Goal: Task Accomplishment & Management: Manage account settings

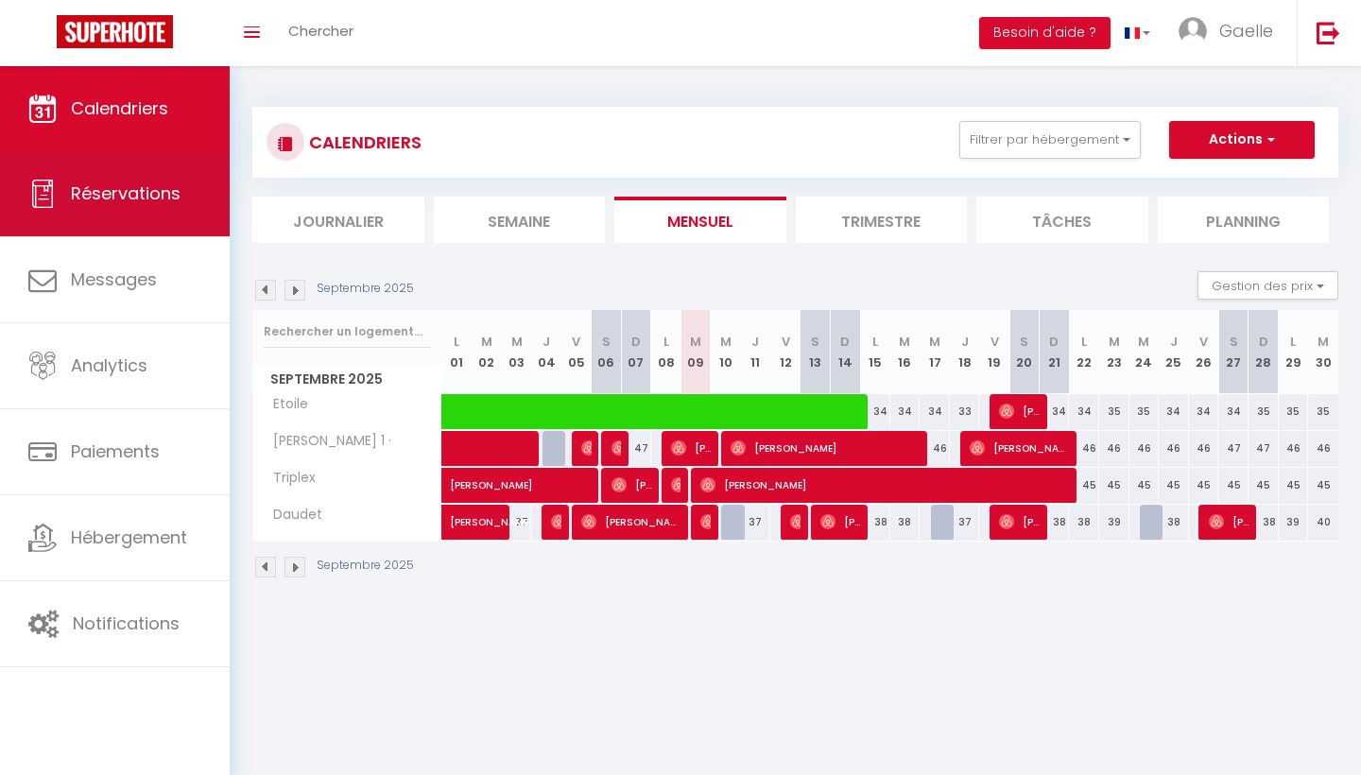
click at [117, 210] on link "Réservations" at bounding box center [115, 193] width 230 height 85
select select "not_cancelled"
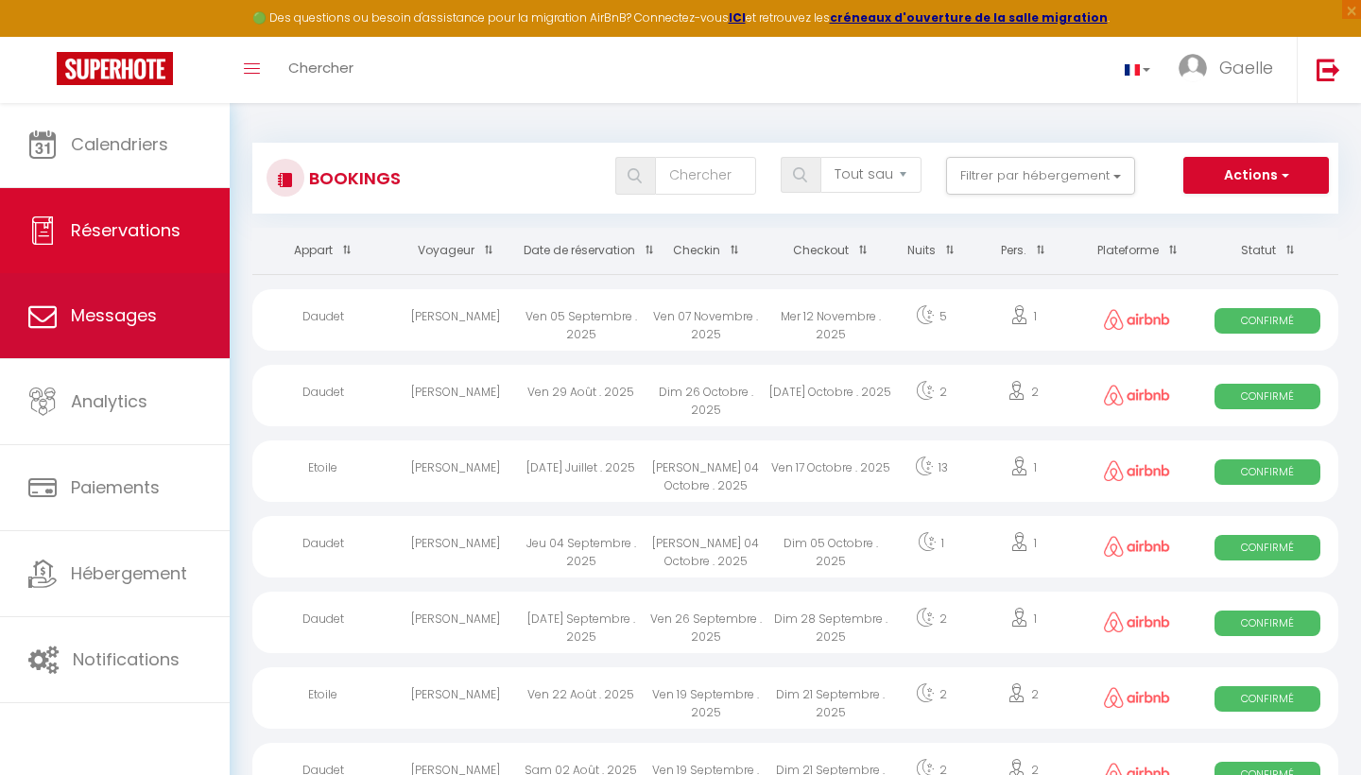
click at [177, 324] on link "Messages" at bounding box center [115, 315] width 230 height 85
select select "message"
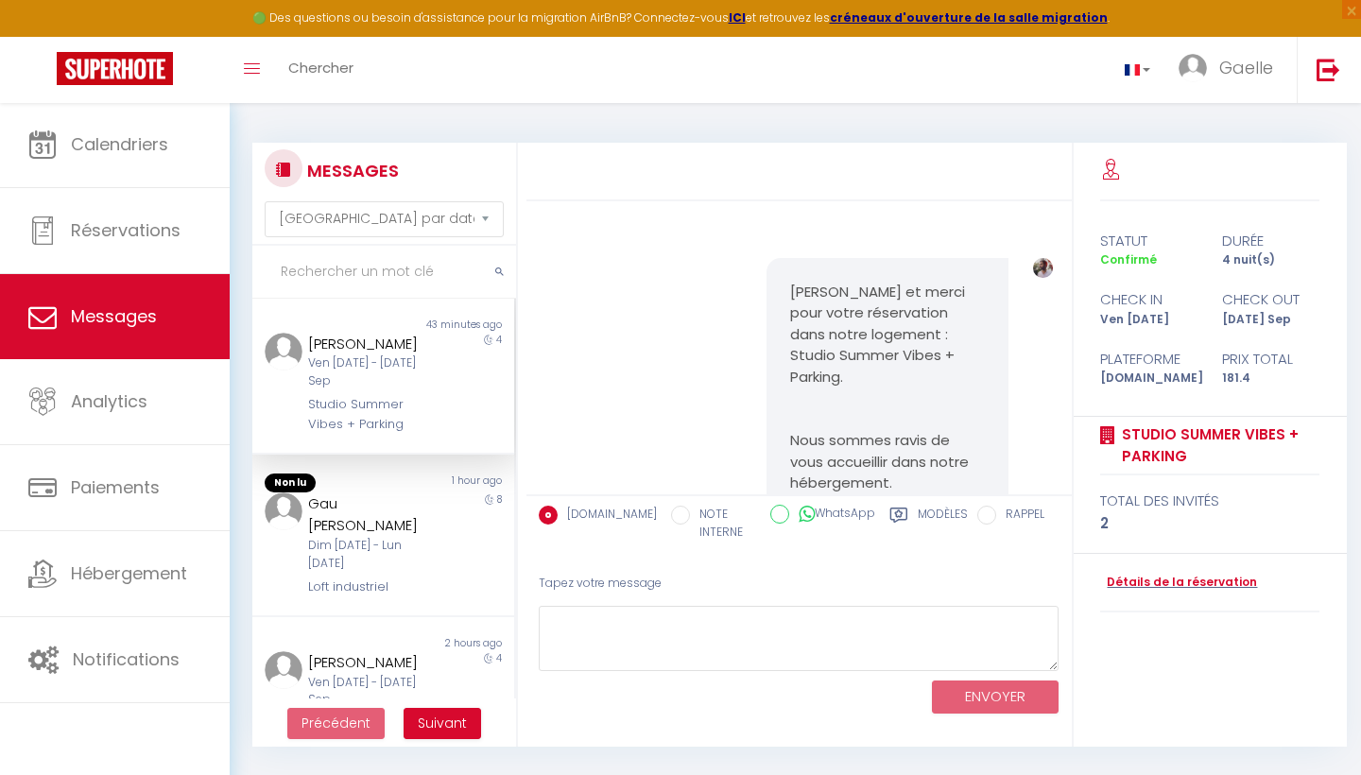
scroll to position [2026, 0]
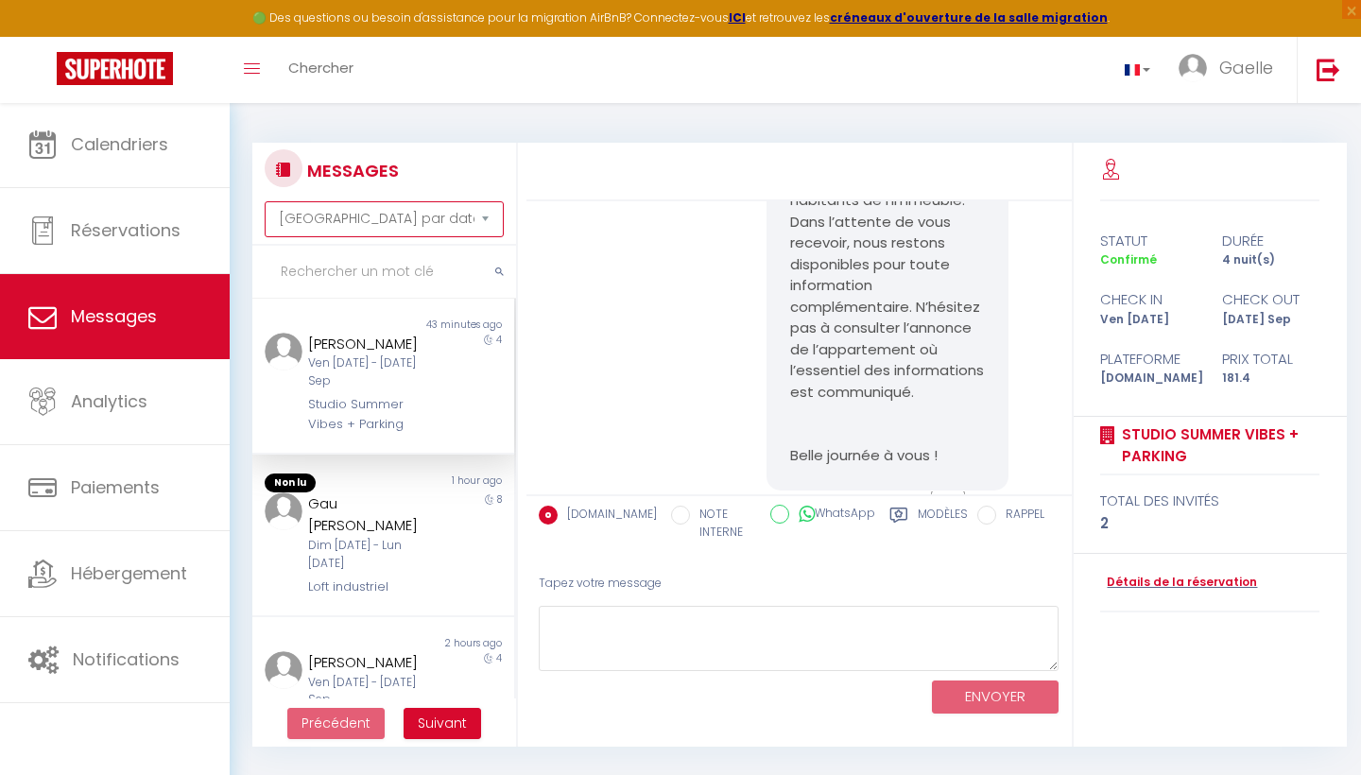
click at [486, 220] on select "Trier par date de réservation Trier par date de message" at bounding box center [384, 219] width 238 height 36
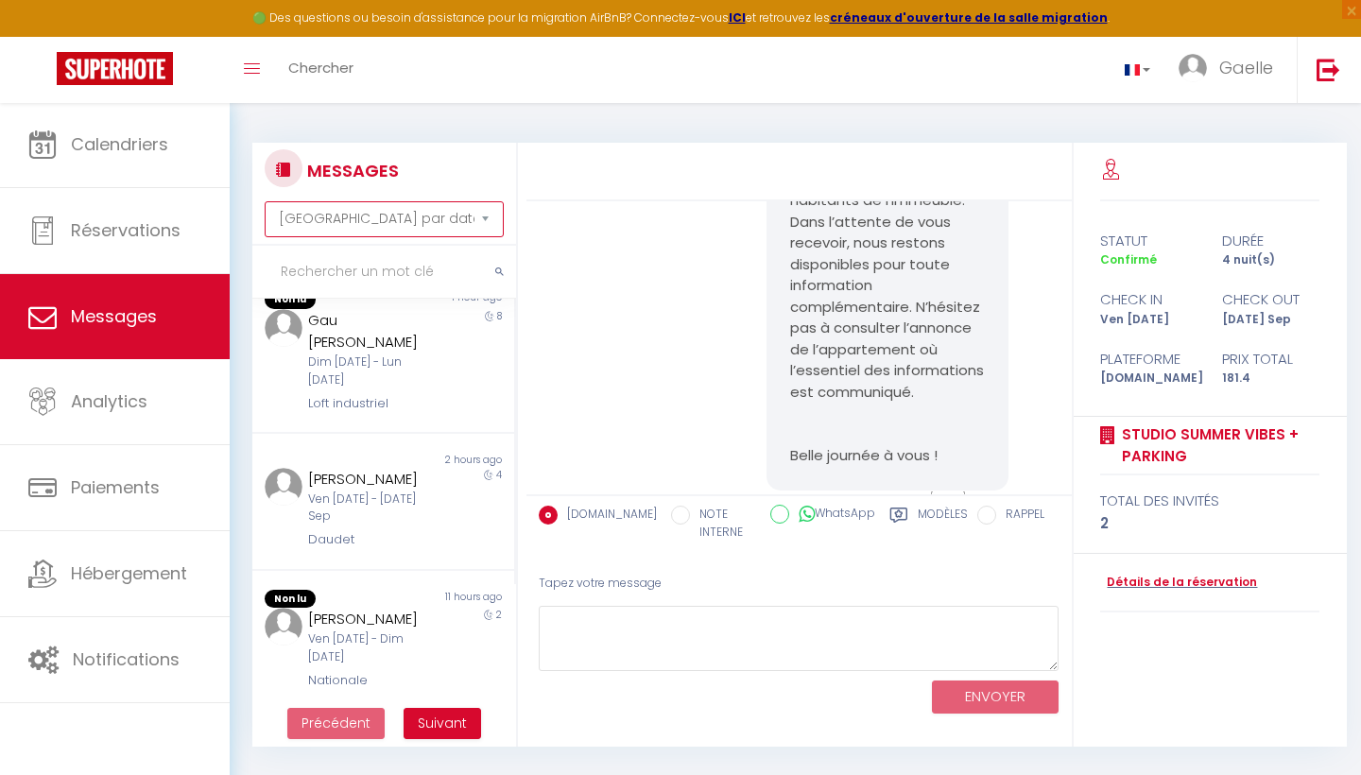
scroll to position [184, 0]
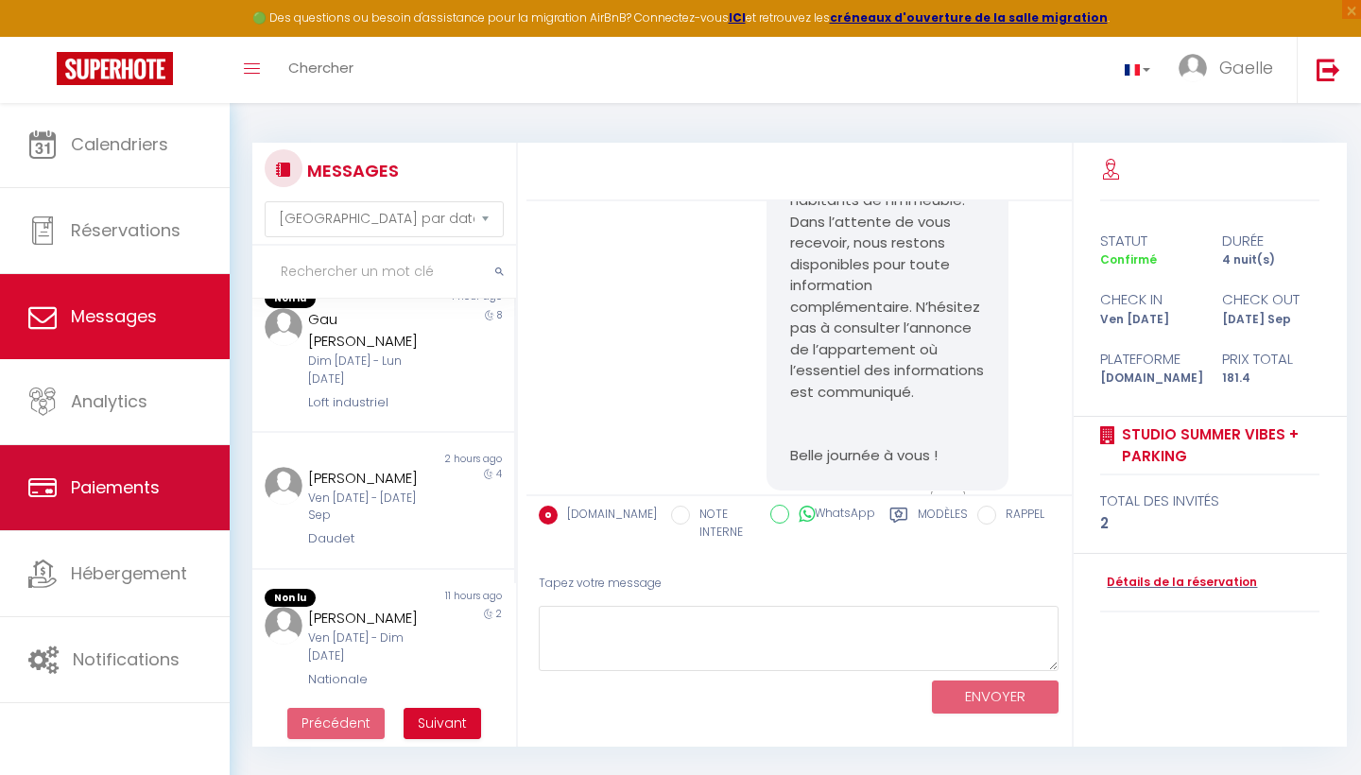
click at [159, 490] on span "Paiements" at bounding box center [115, 487] width 89 height 24
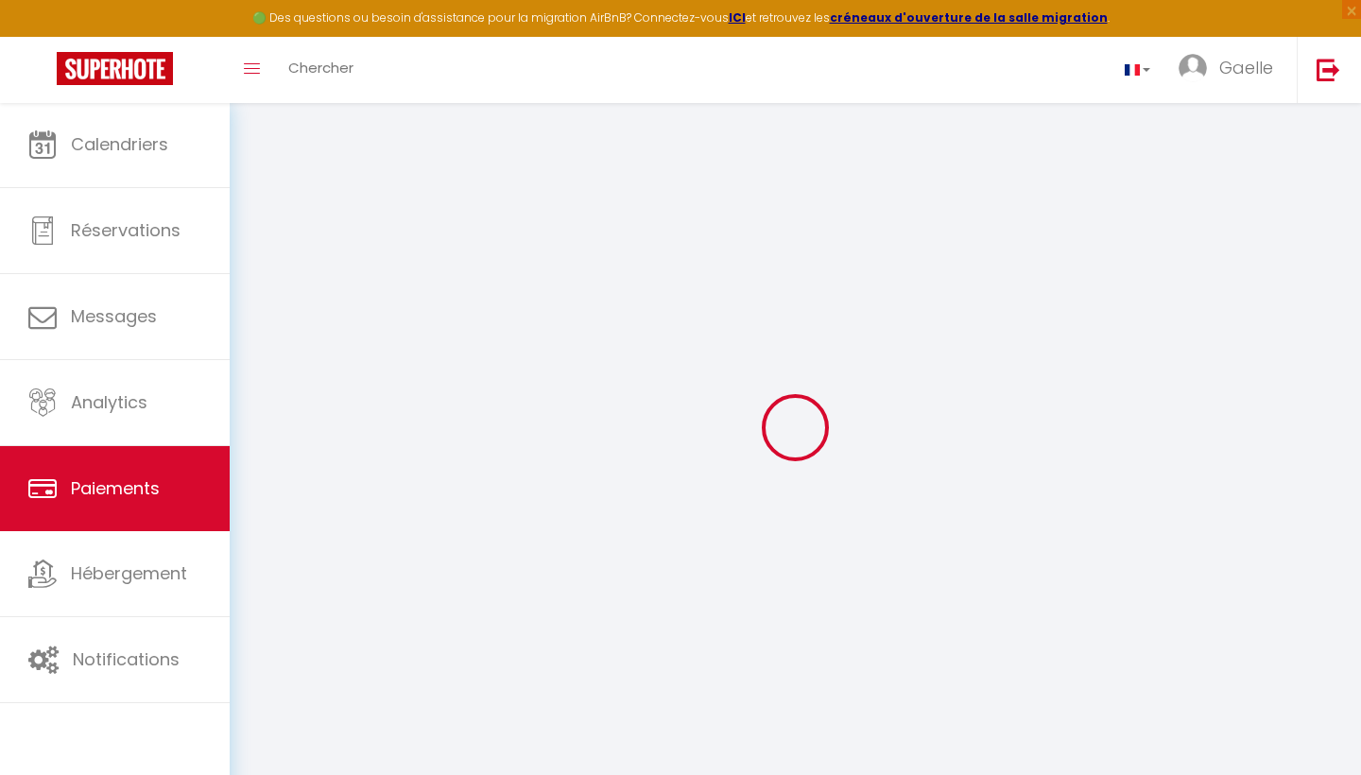
select select "2"
select select "0"
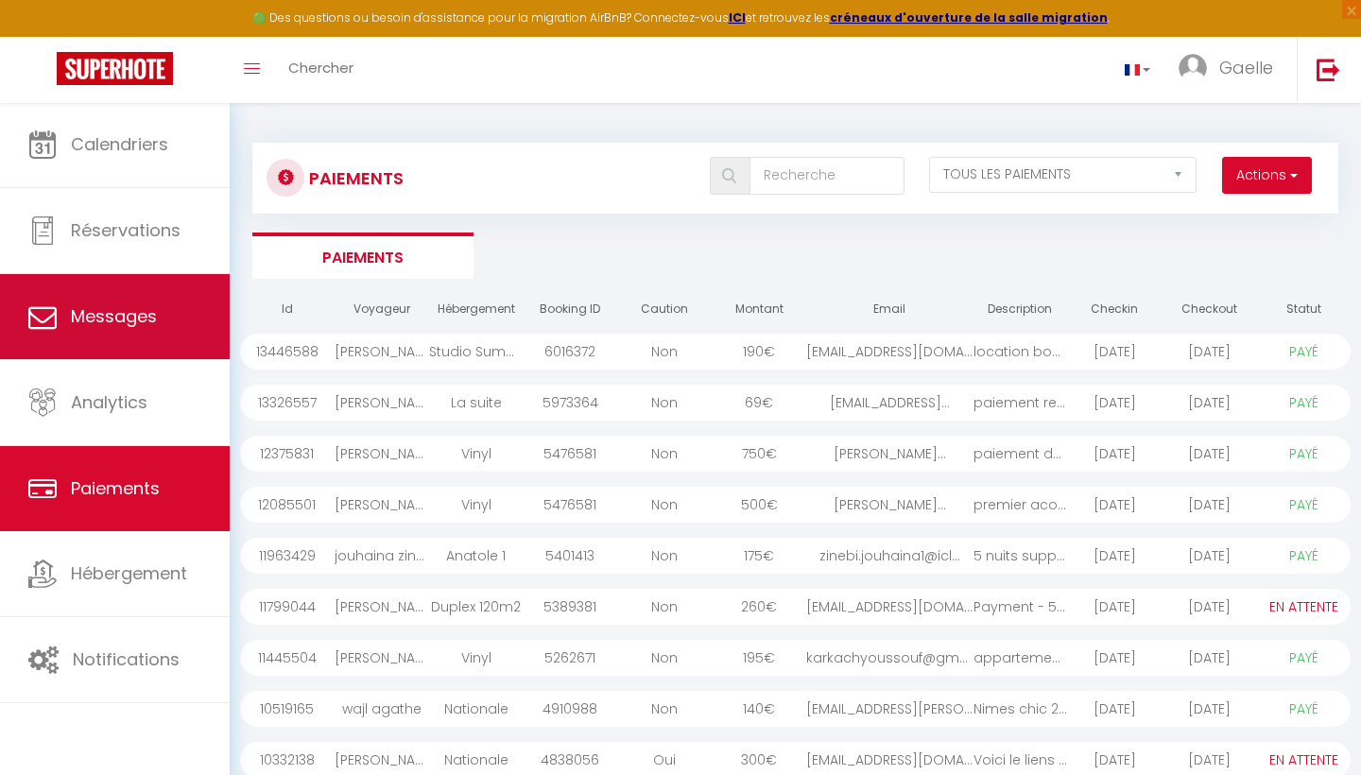
click at [154, 315] on span "Messages" at bounding box center [114, 316] width 86 height 24
select select "message"
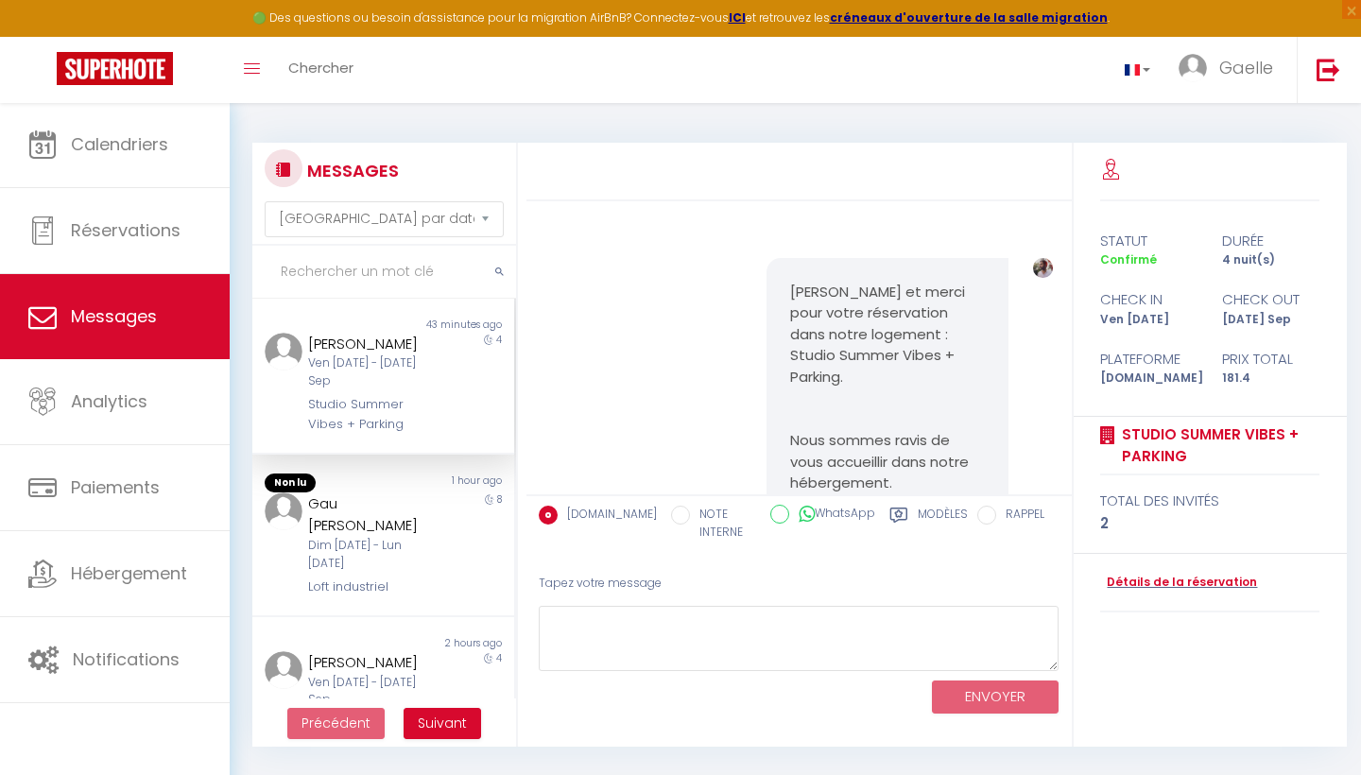
scroll to position [2026, 0]
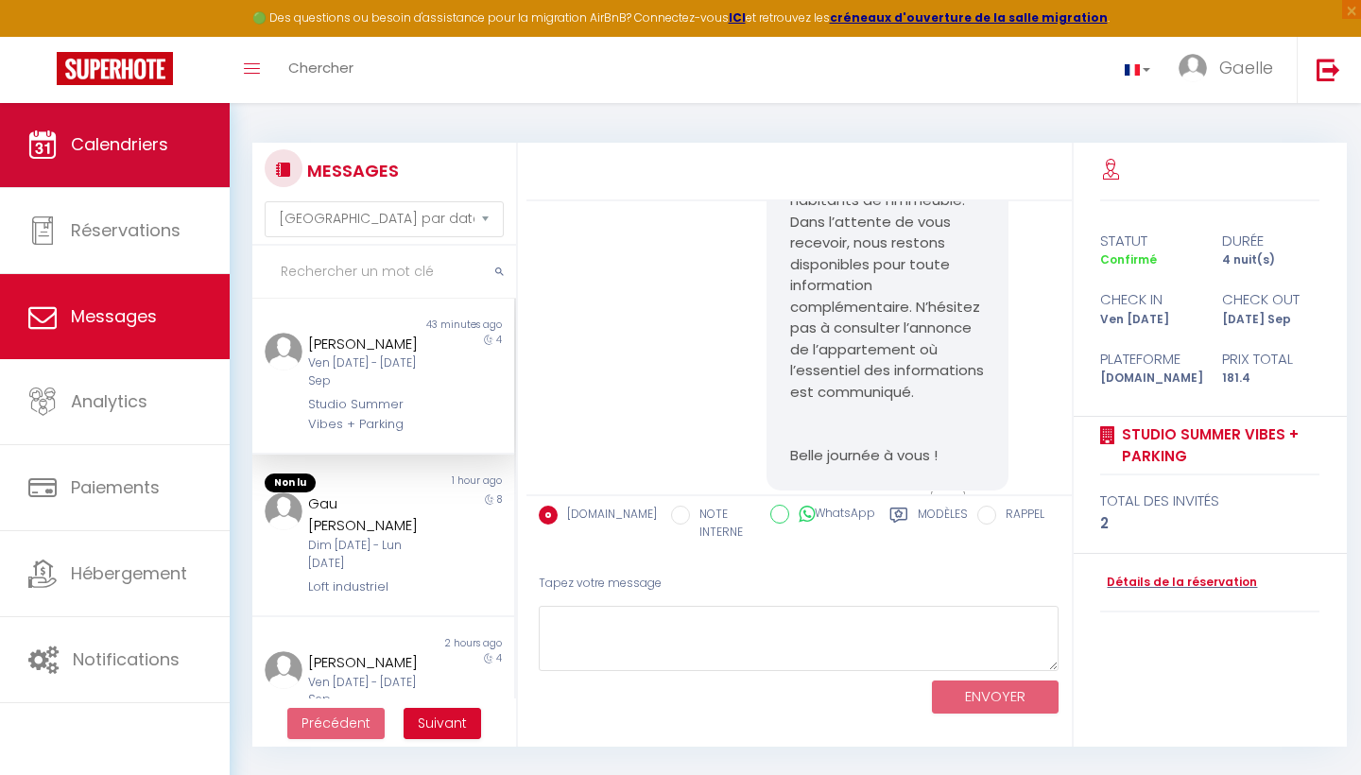
click at [105, 166] on link "Calendriers" at bounding box center [115, 144] width 230 height 85
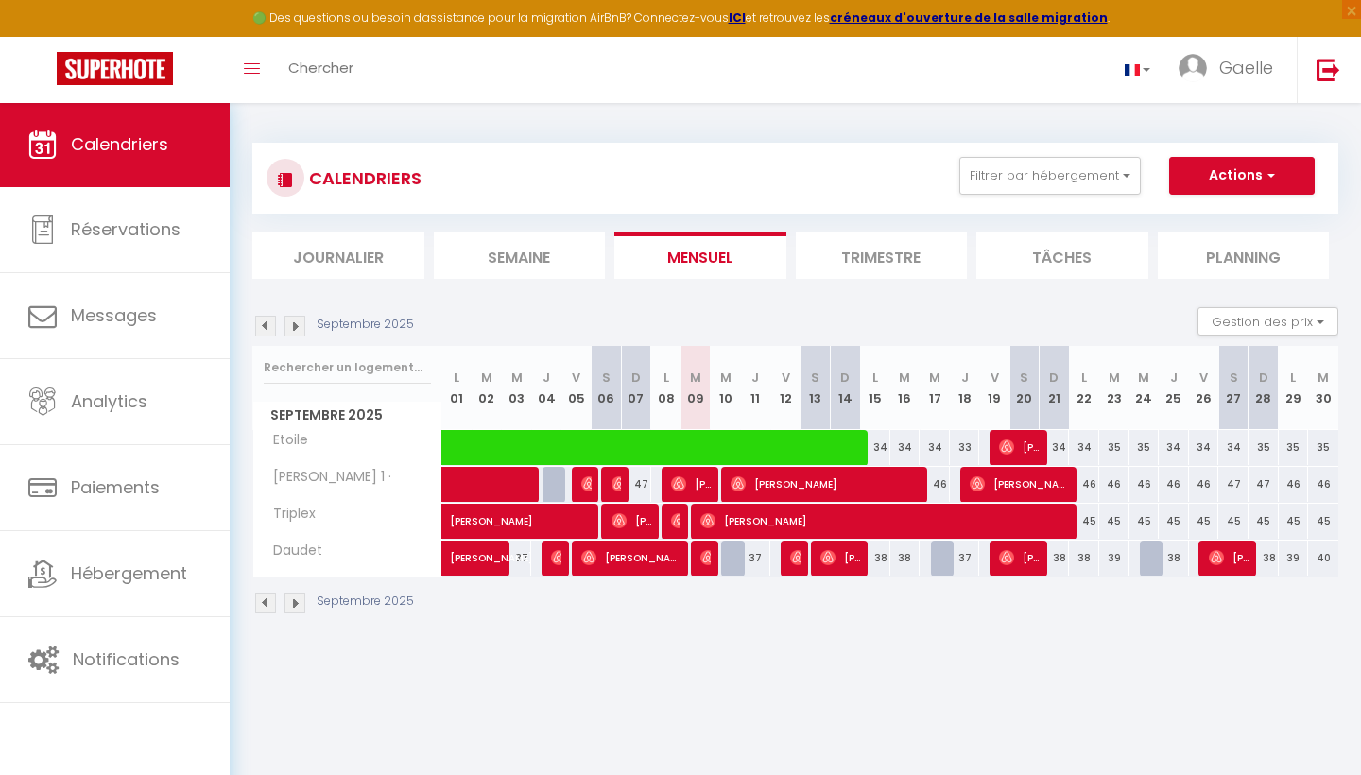
click at [732, 521] on span "[PERSON_NAME]" at bounding box center [886, 521] width 373 height 36
select select "OK"
select select "1"
select select "0"
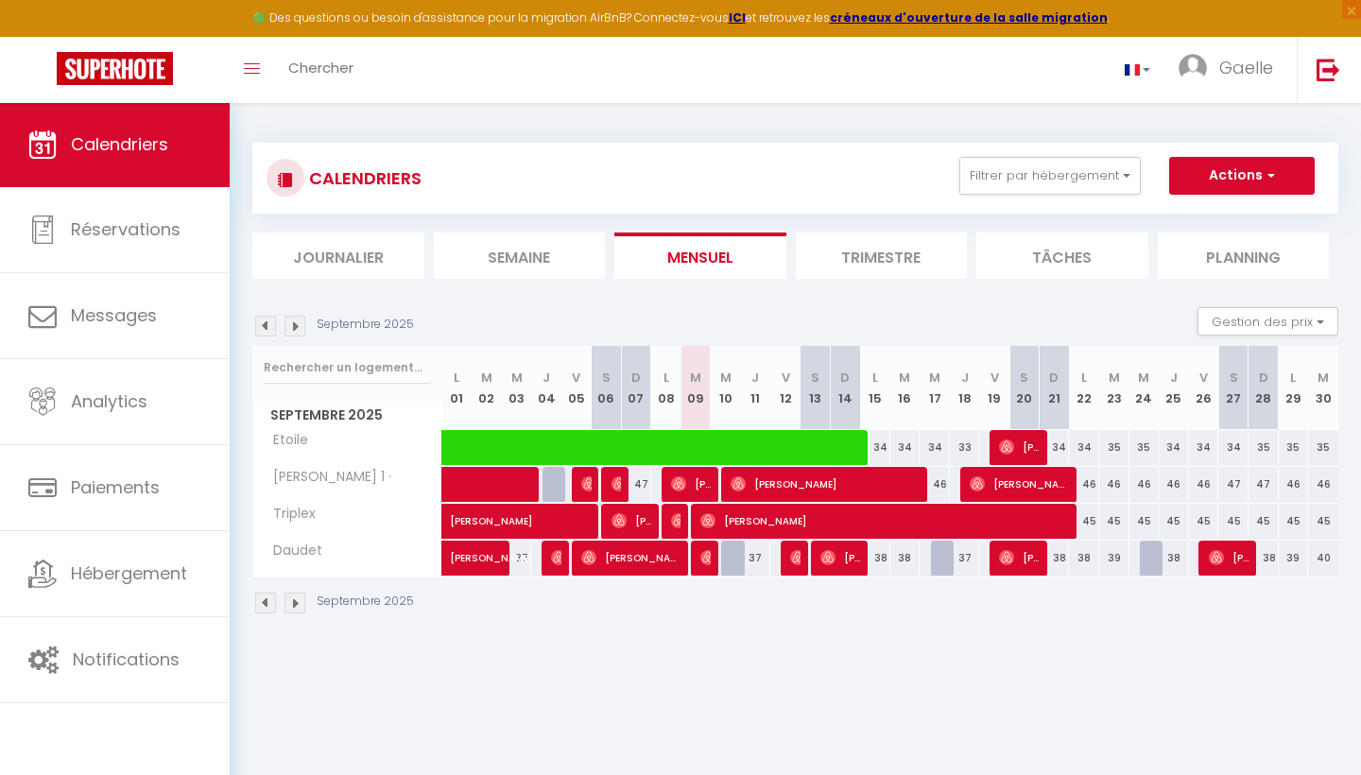
select select "1"
select select
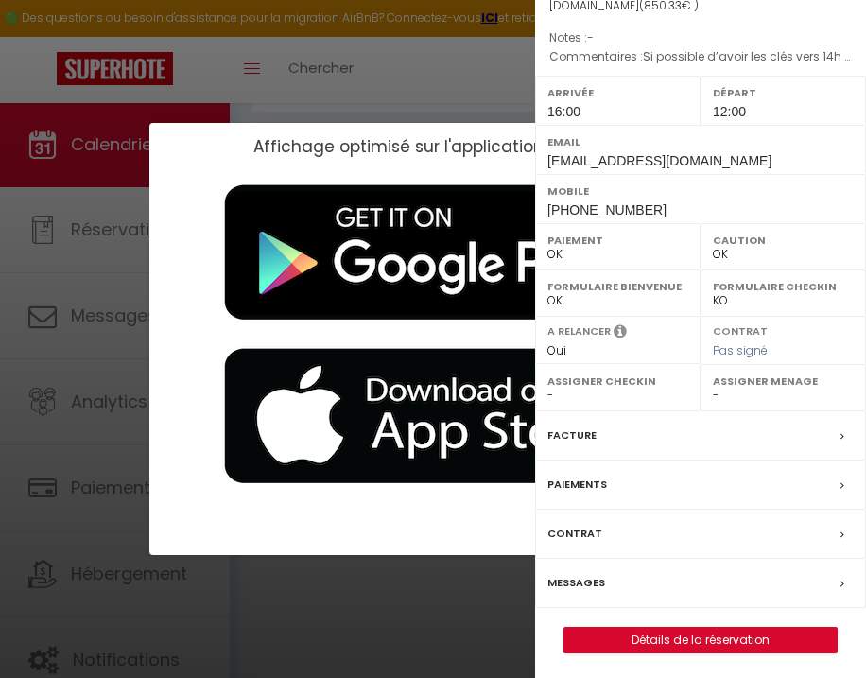
scroll to position [198, 0]
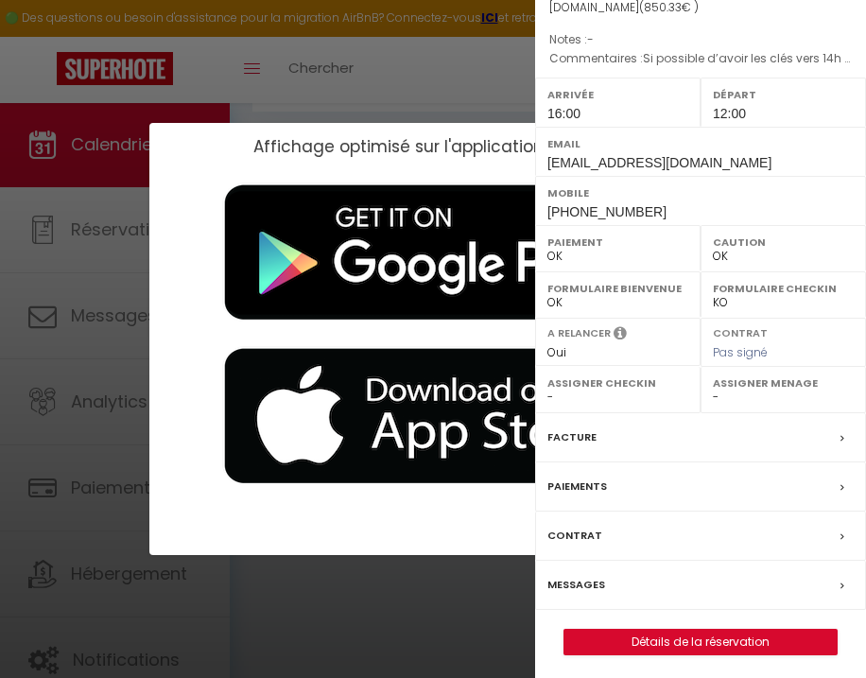
click at [833, 574] on div "Messages" at bounding box center [700, 584] width 331 height 49
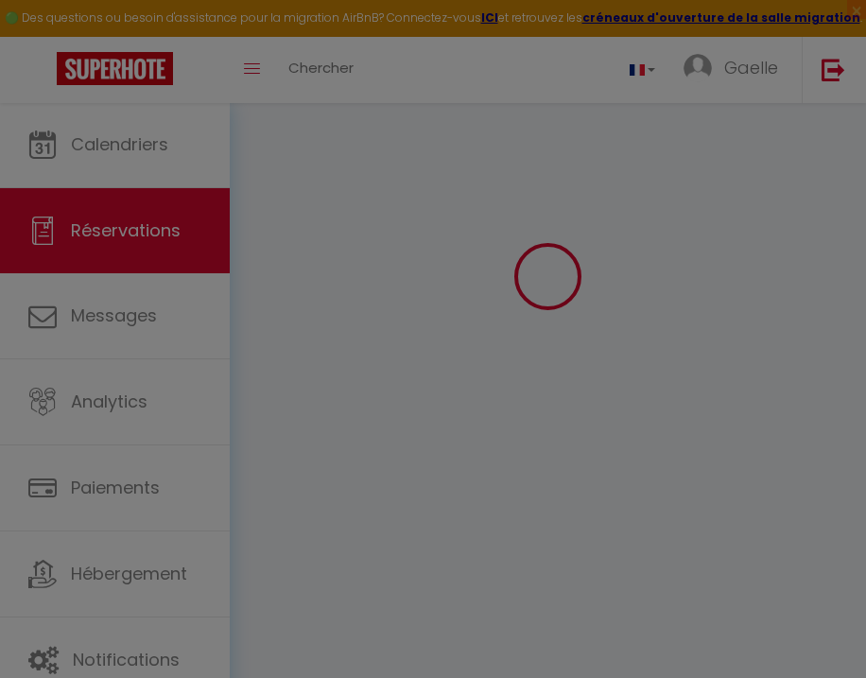
select select
checkbox input "false"
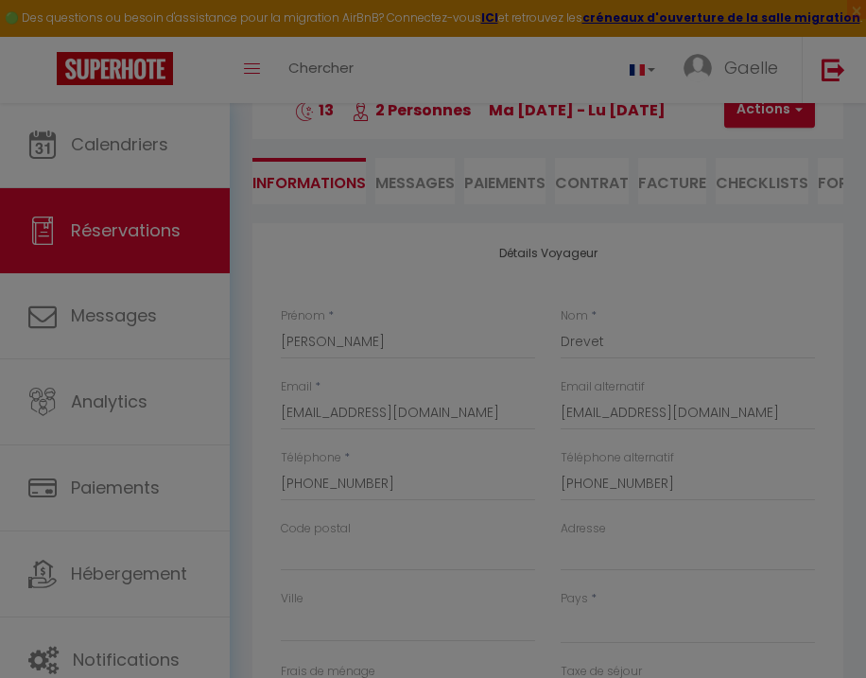
select select
checkbox input "false"
type textarea "Si possible d’avoir les clés vers 14h le 09/09 .."
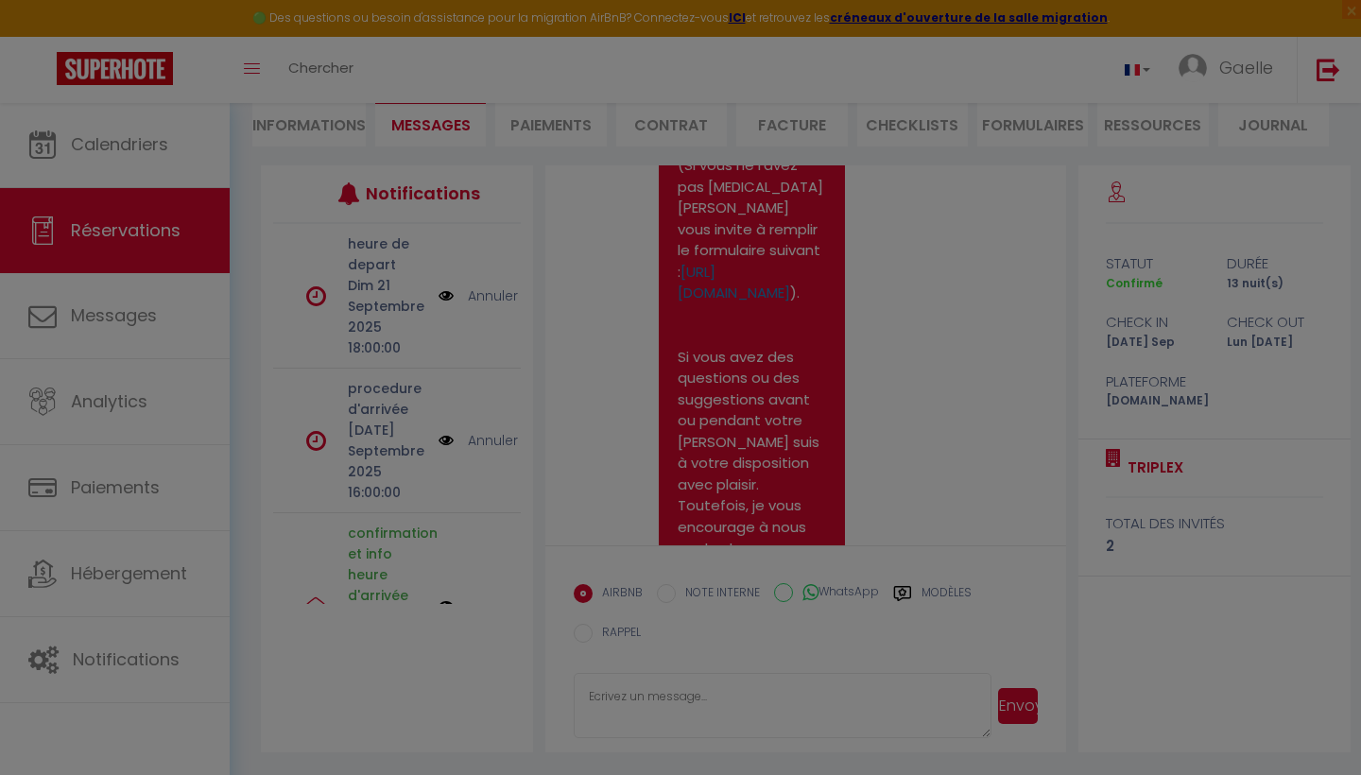
scroll to position [182, 0]
click at [138, 308] on div at bounding box center [680, 387] width 1361 height 775
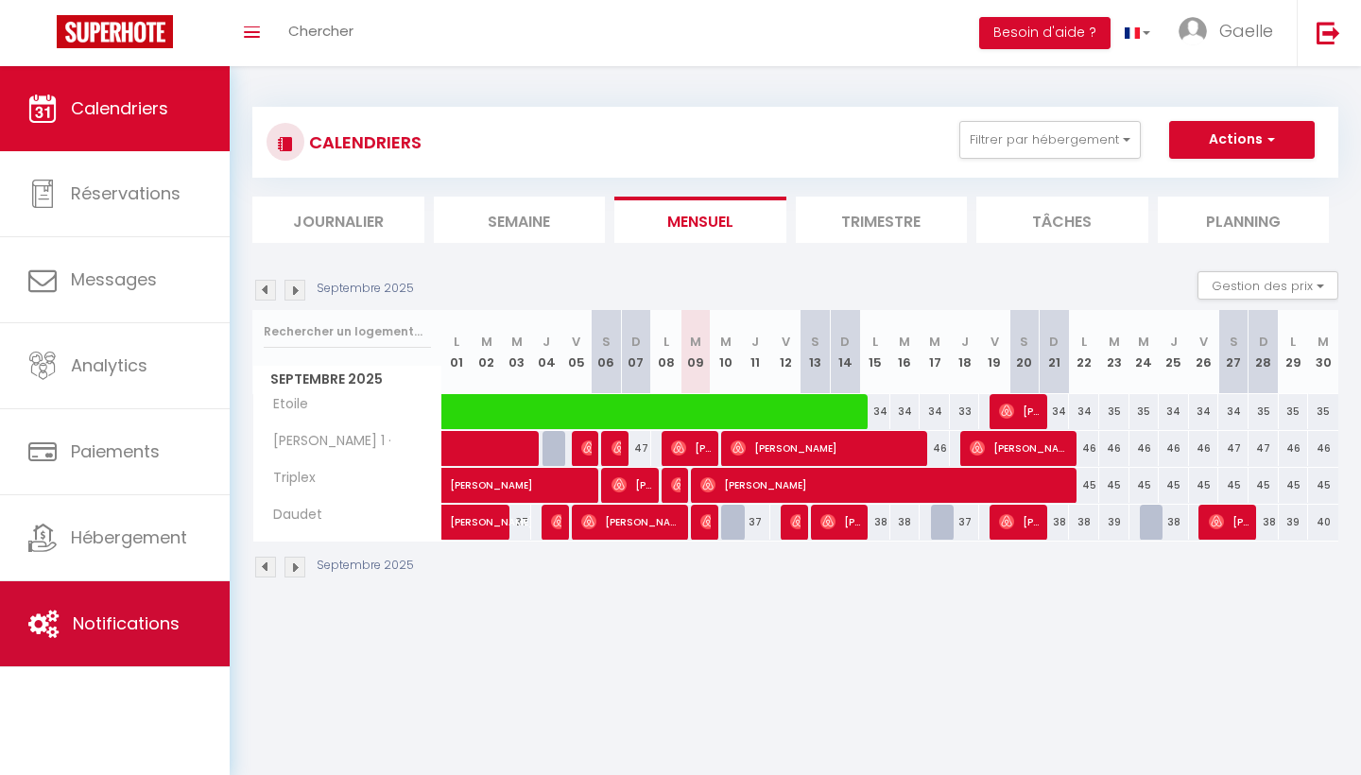
click at [146, 616] on span "Notifications" at bounding box center [126, 623] width 107 height 24
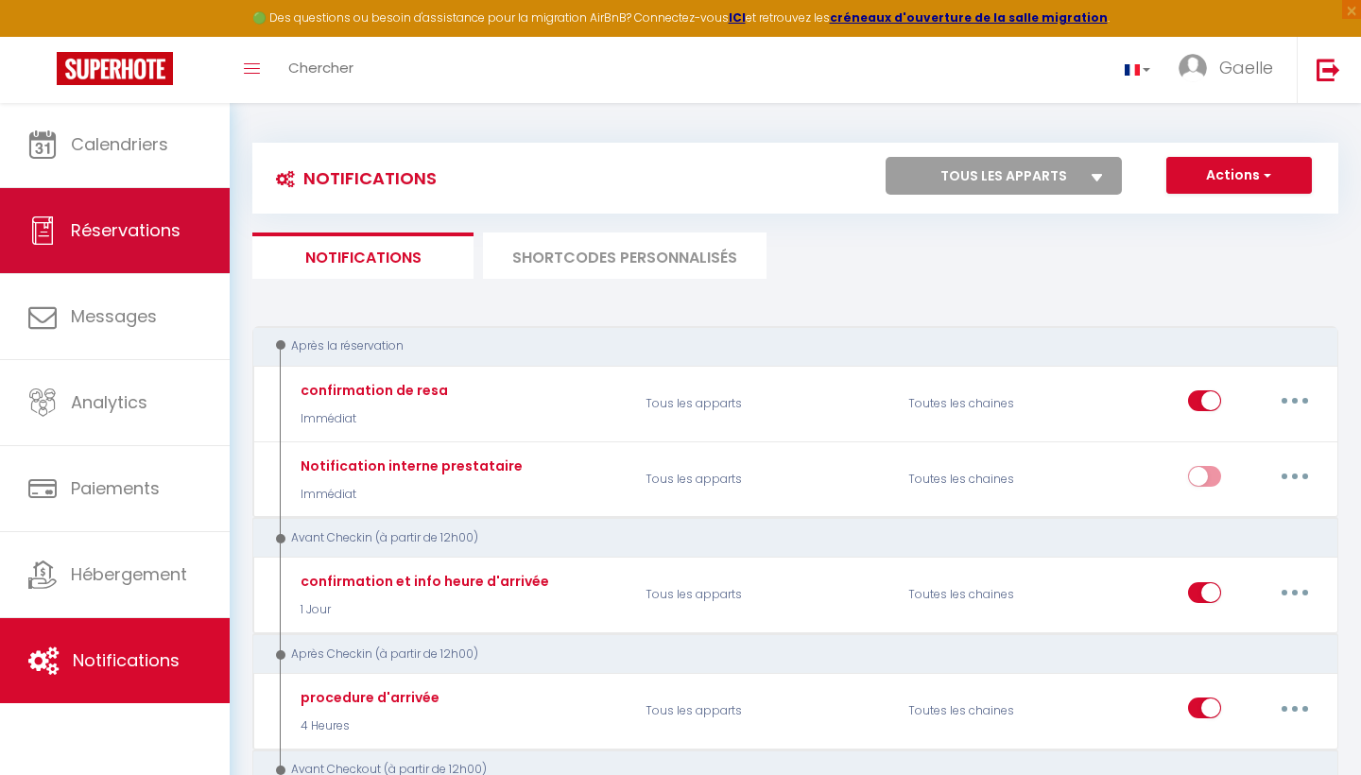
click at [156, 255] on link "Réservations" at bounding box center [115, 230] width 230 height 85
select select "not_cancelled"
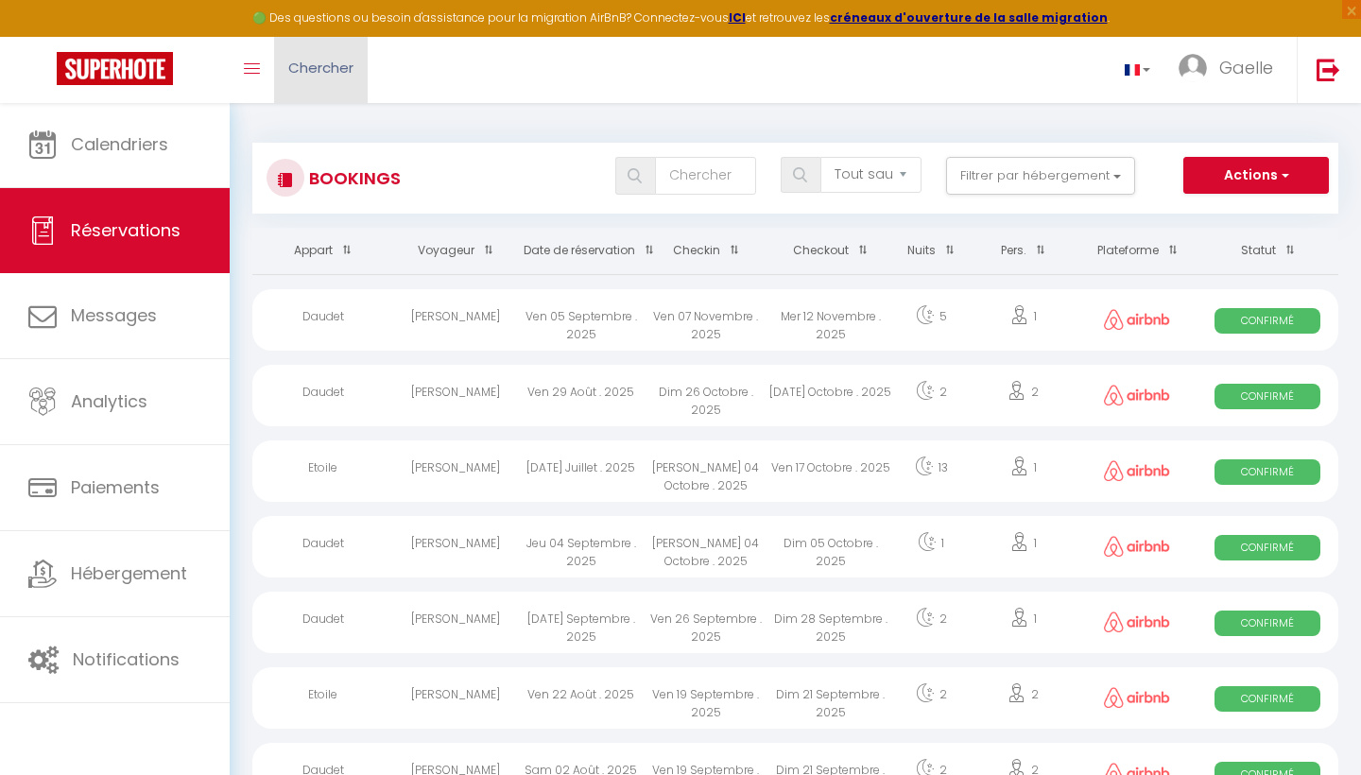
click at [318, 79] on link "Chercher" at bounding box center [321, 70] width 94 height 66
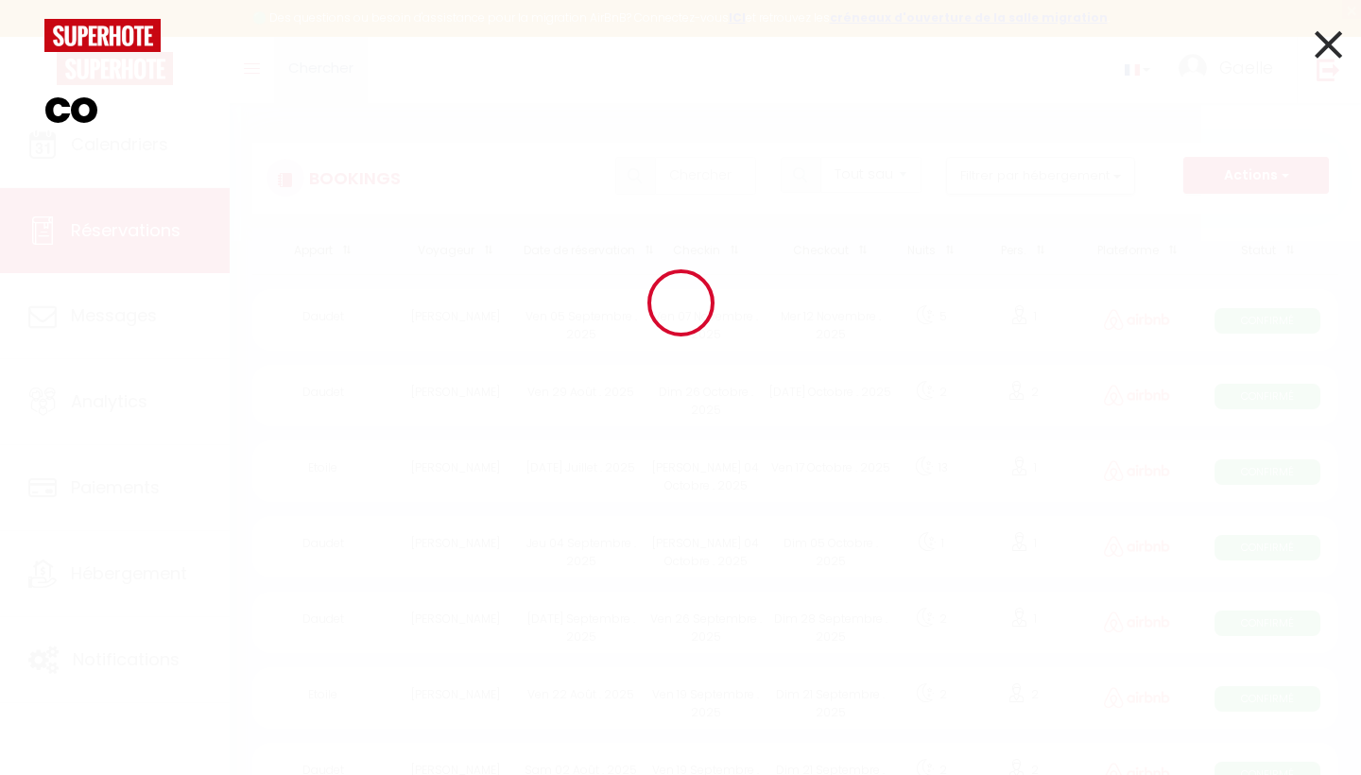
type input "c"
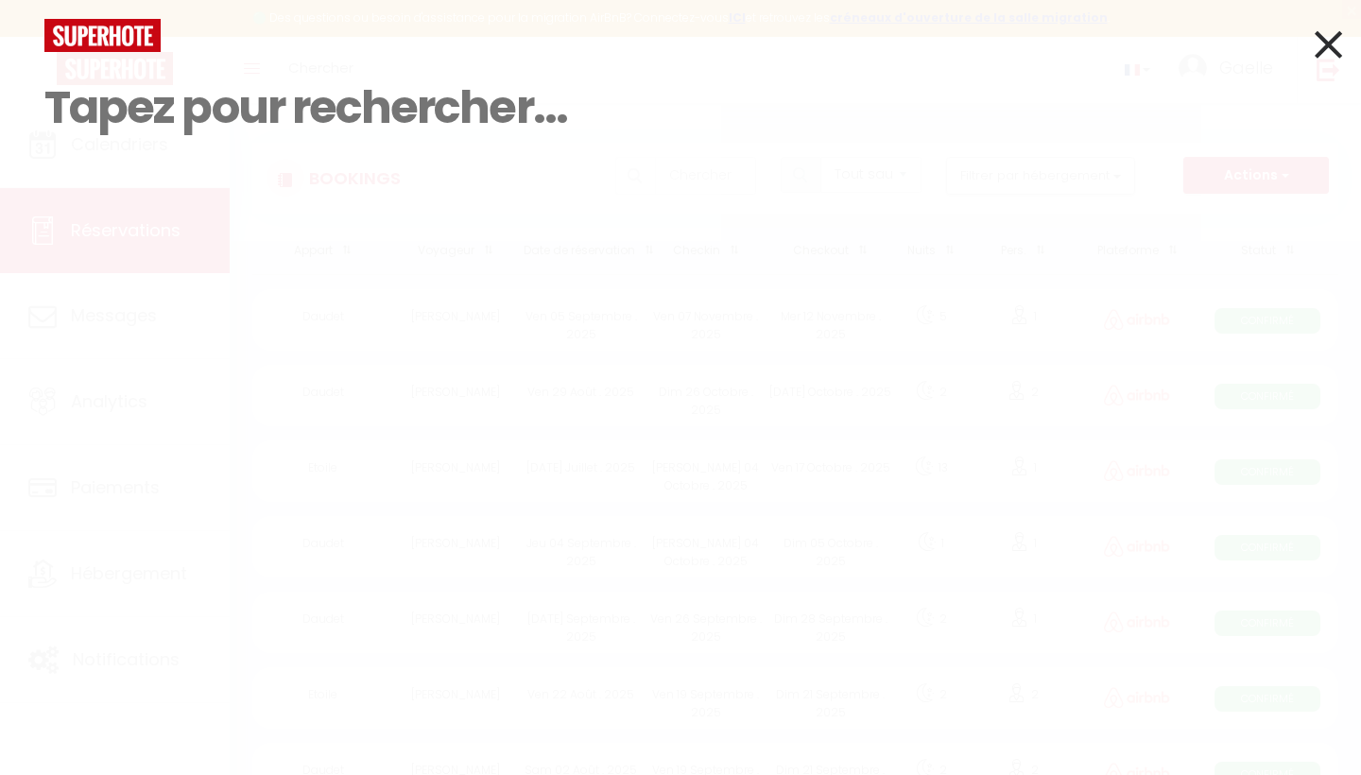
click at [1315, 44] on icon at bounding box center [1328, 44] width 27 height 47
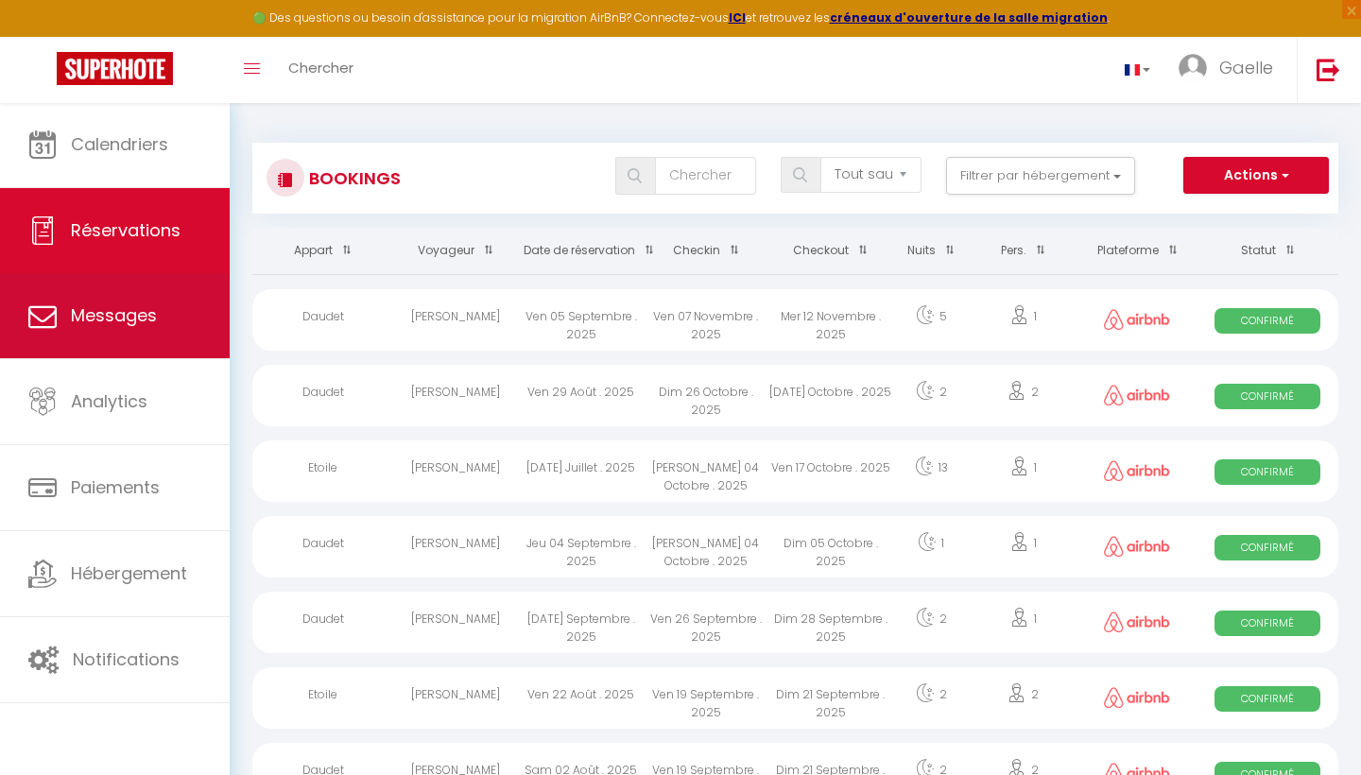
click at [146, 301] on link "Messages" at bounding box center [115, 315] width 230 height 85
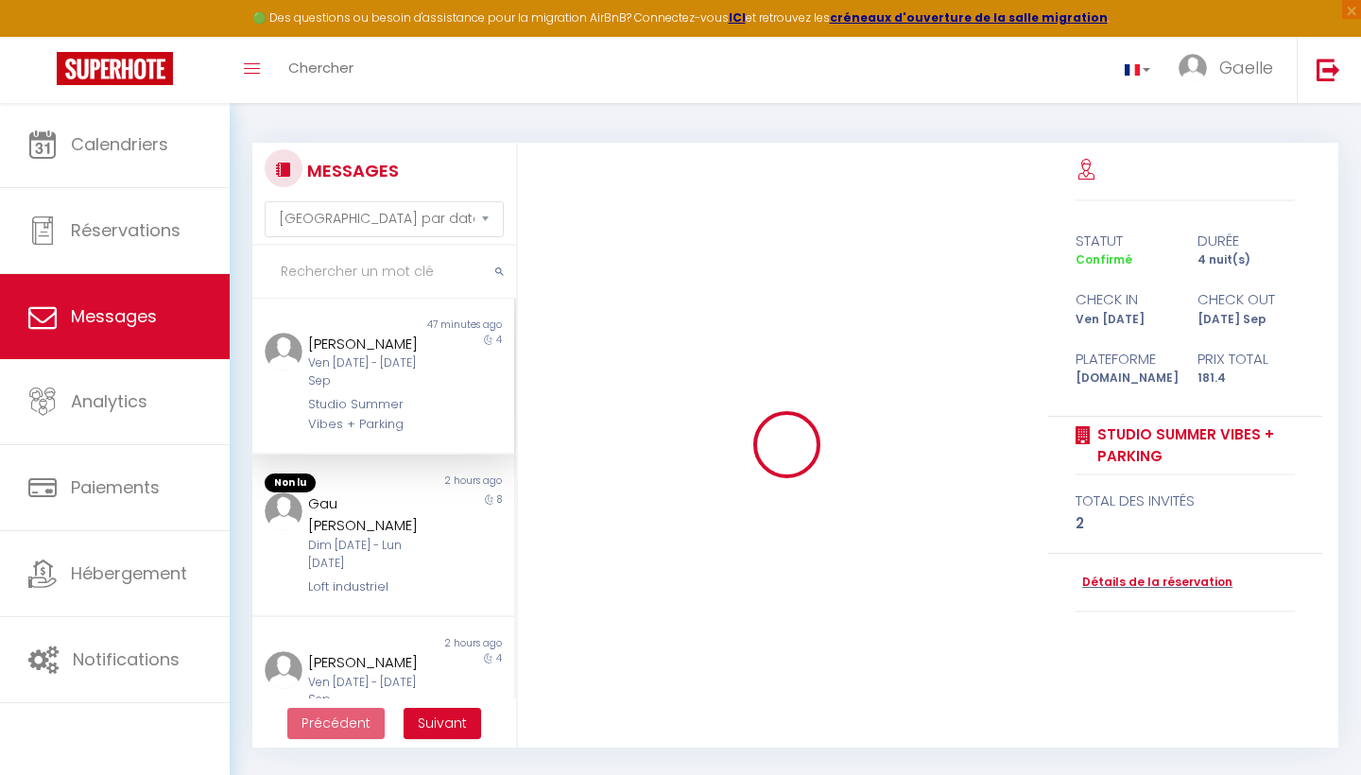
scroll to position [2026, 0]
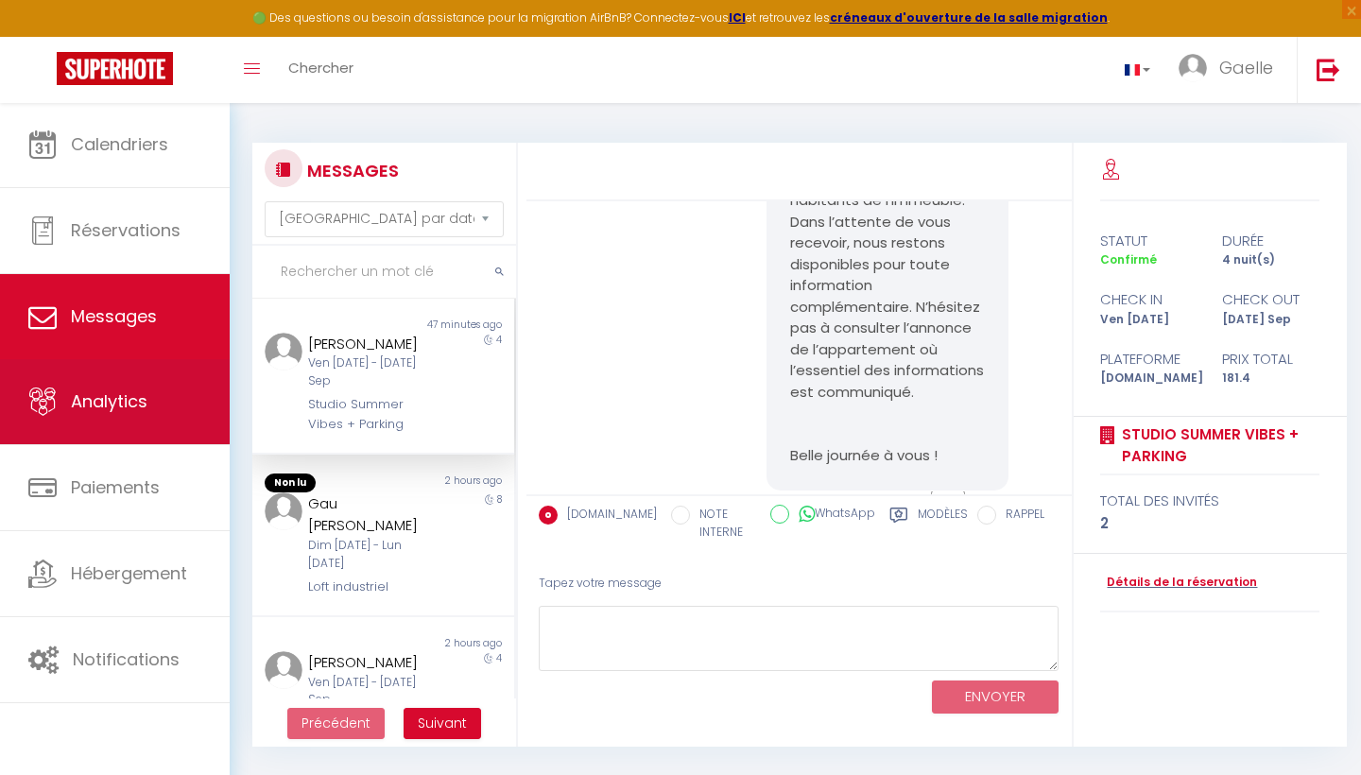
click at [130, 392] on span "Analytics" at bounding box center [109, 401] width 77 height 24
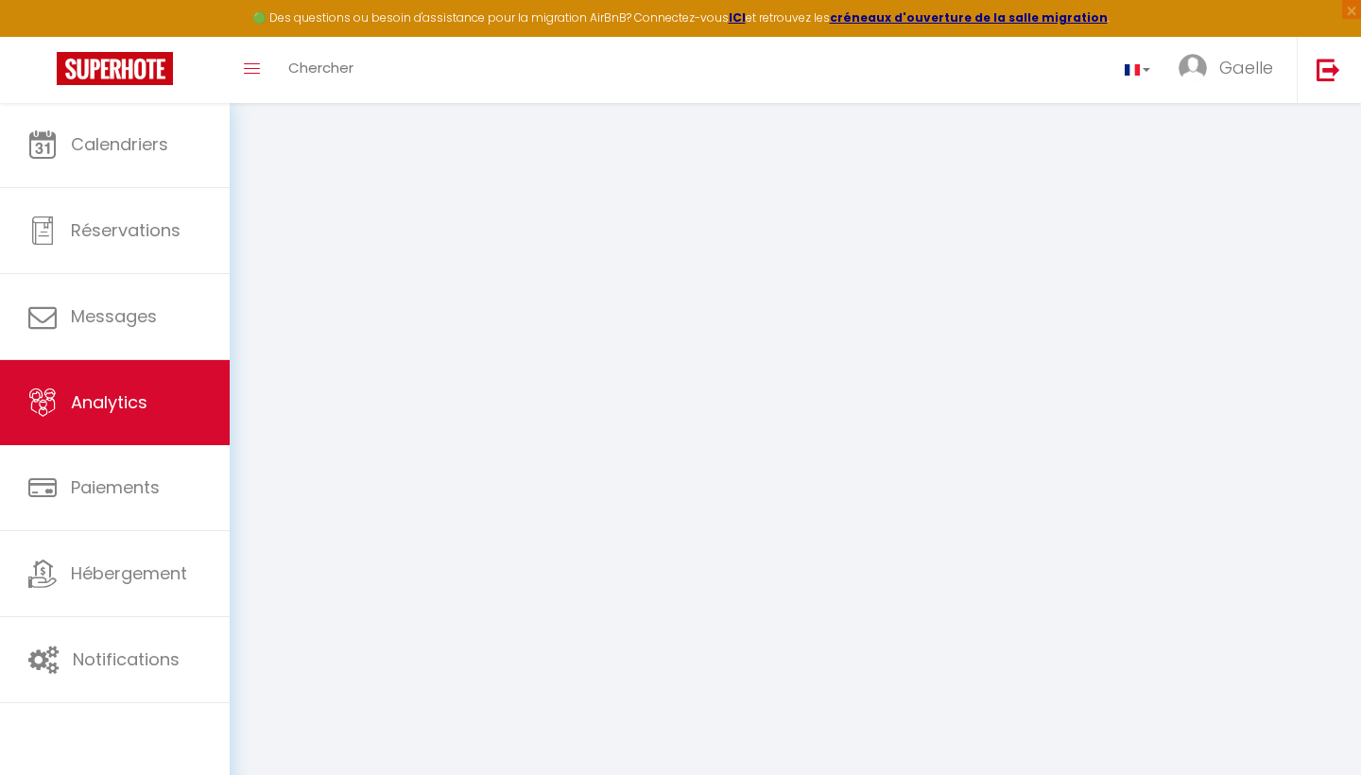
select select "2025"
select select "9"
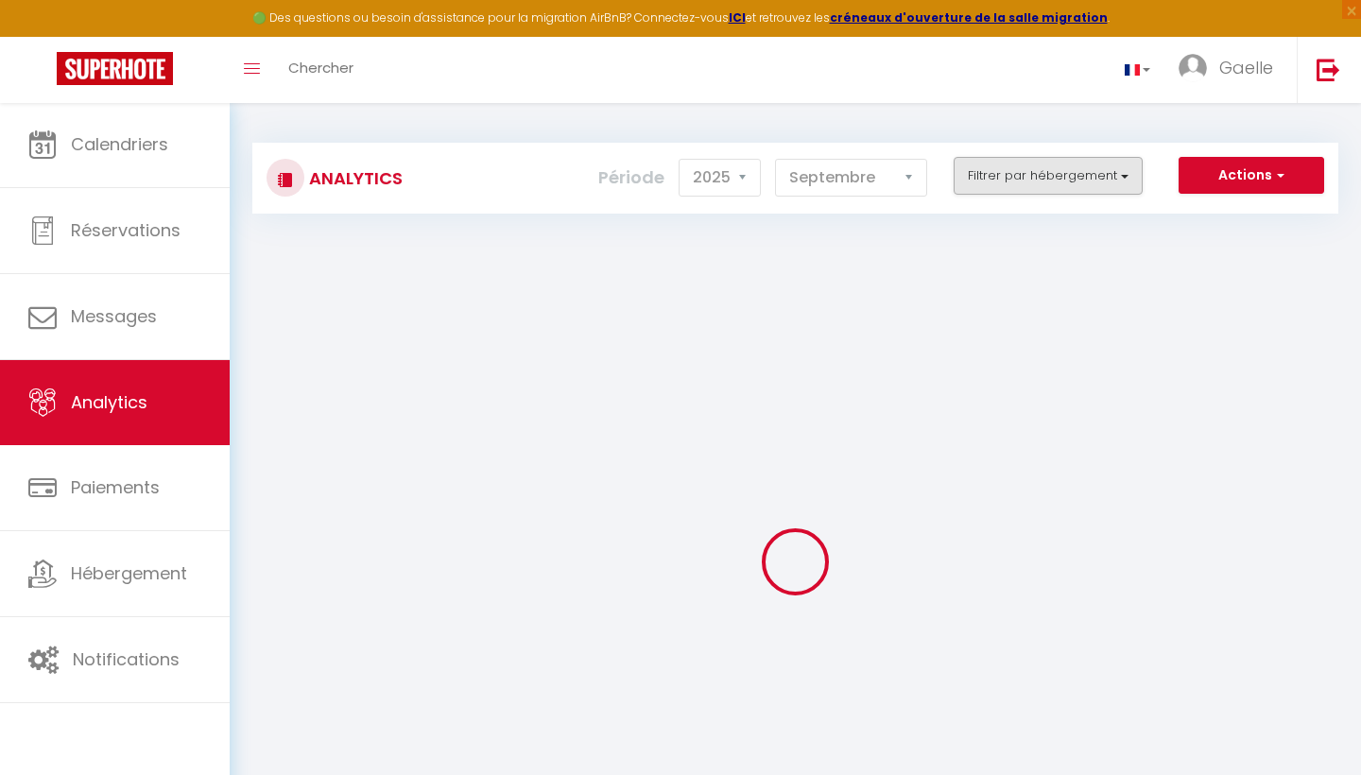
click at [1121, 176] on button "Filtrer par hébergement" at bounding box center [1048, 176] width 189 height 38
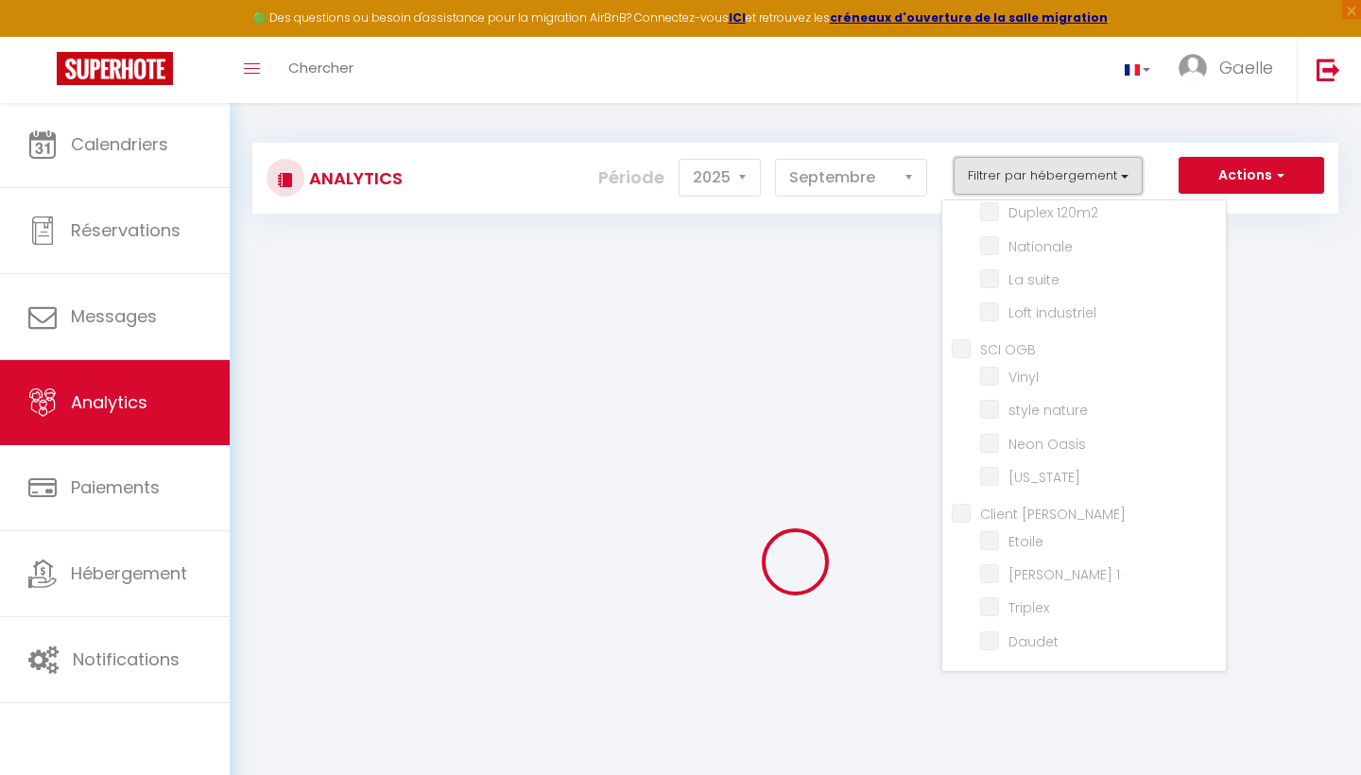
scroll to position [376, 0]
checkbox 100\% "false"
checkbox moderne "false"
checkbox Parking "false"
checkbox input "false"
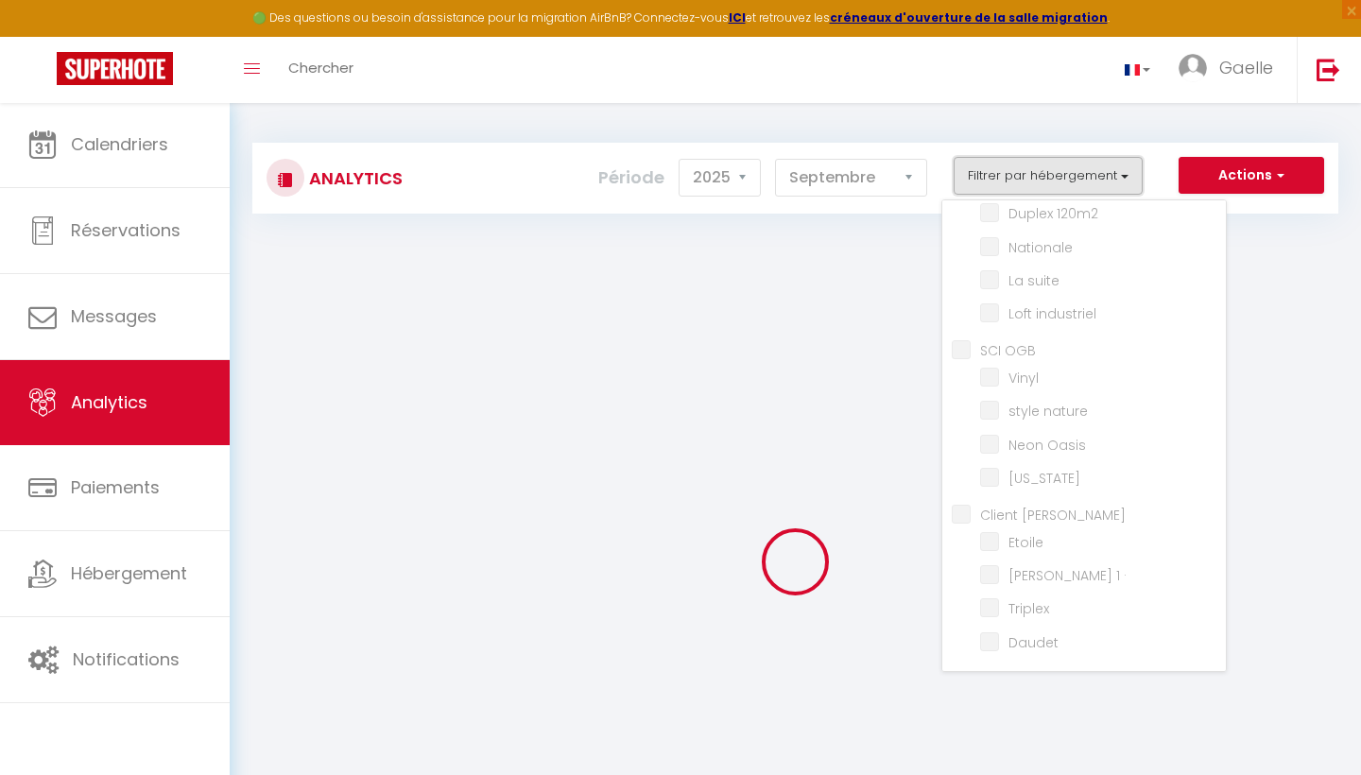
checkbox 1 "false"
checkbox input "false"
checkbox haut "false"
checkbox ocre "false"
checkbox input "false"
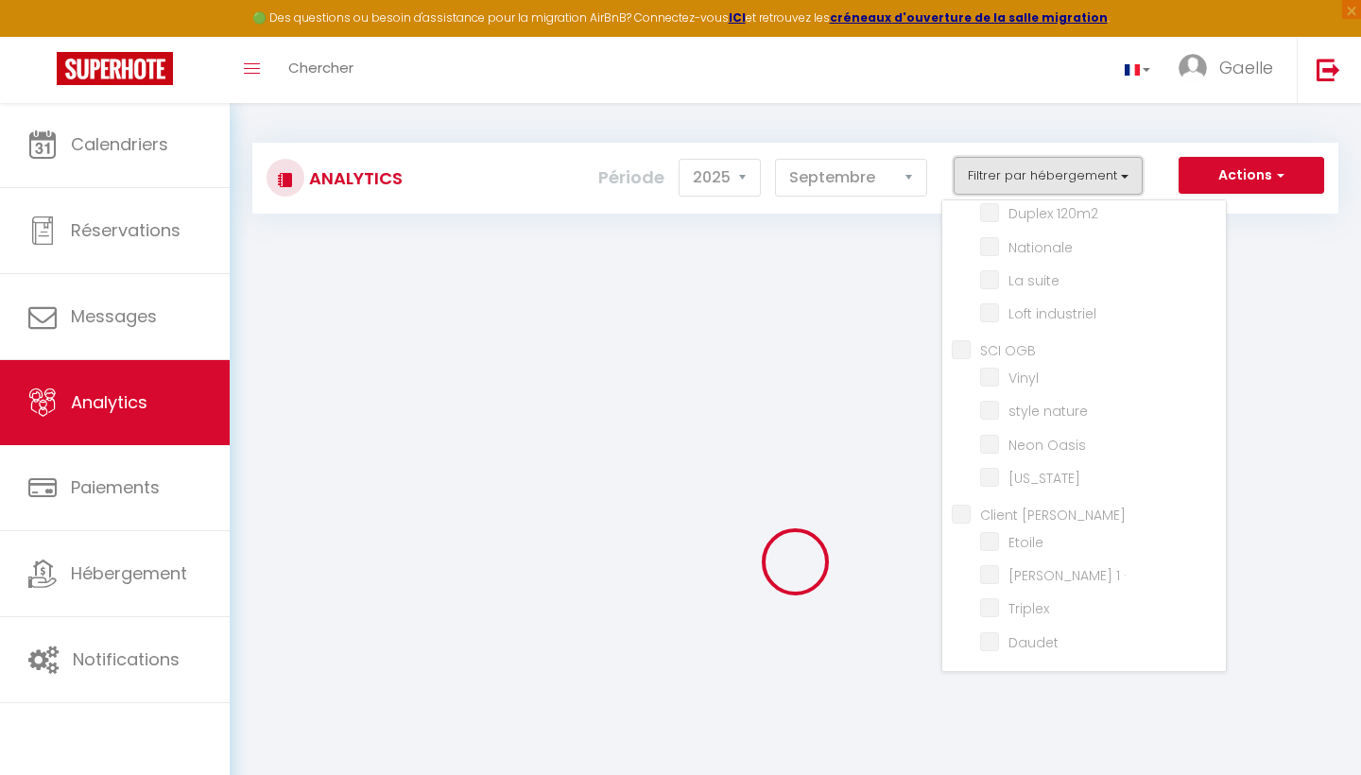
checkbox randon "false"
checkbox 120m2 "false"
checkbox input "false"
checkbox suite "false"
checkbox industriel "false"
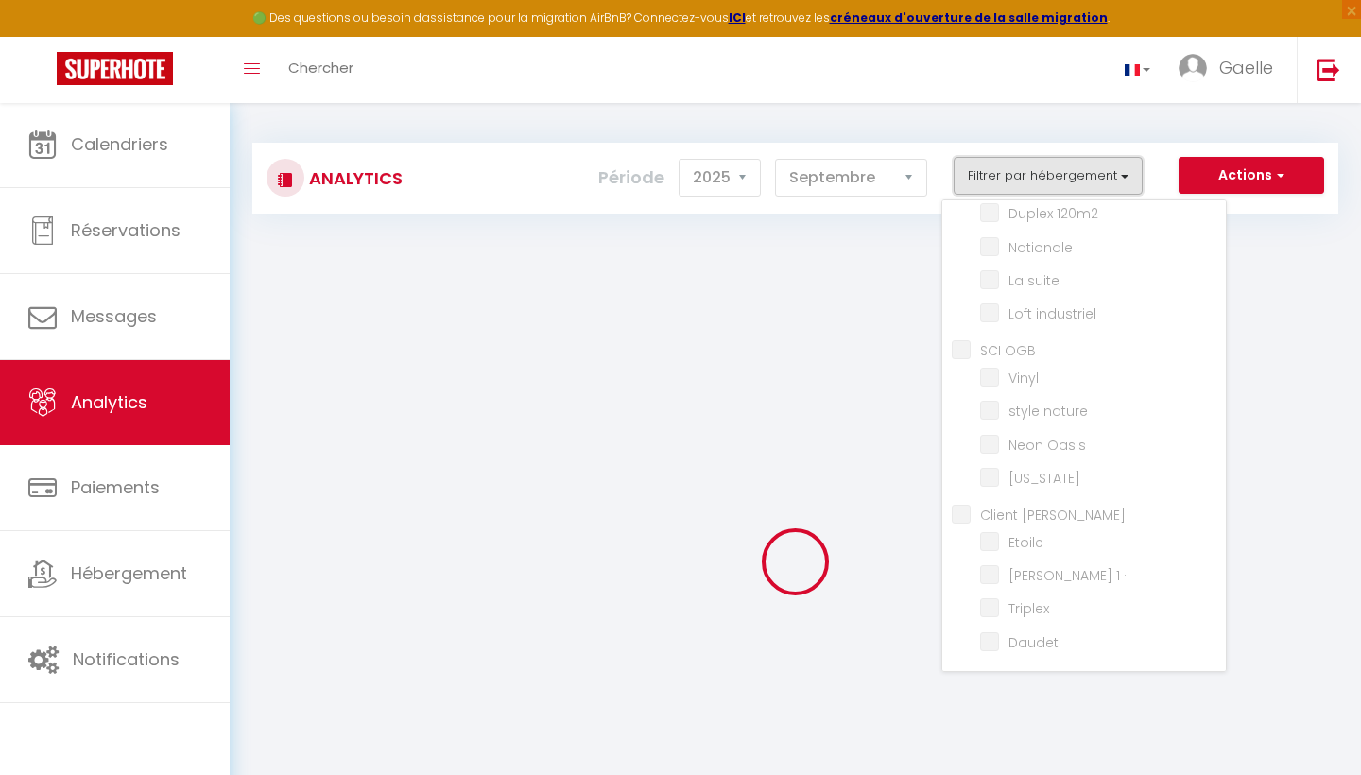
checkbox OGB "false"
checkbox input "false"
checkbox nature "false"
checkbox Oasis "false"
checkbox input "false"
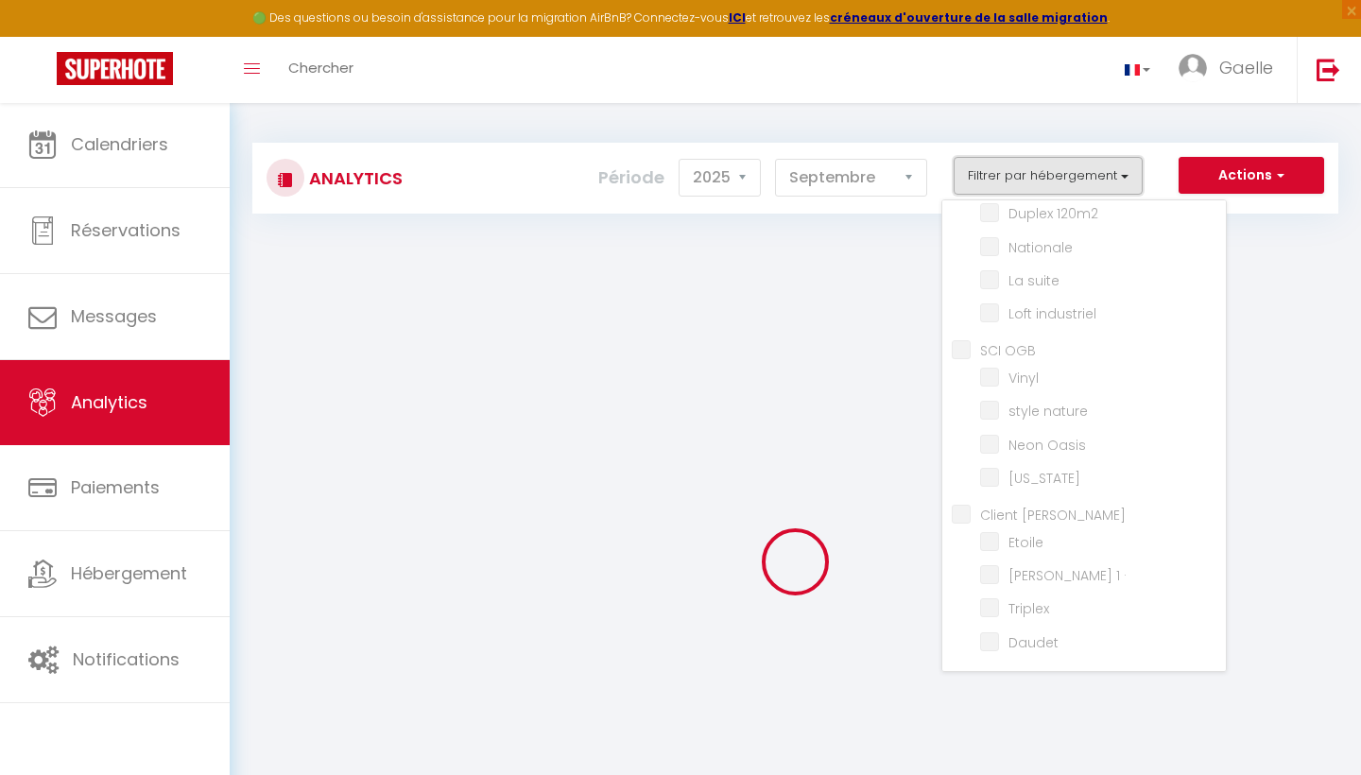
checkbox Olivier "false"
checkbox input "false"
checkbox · "false"
checkbox input "false"
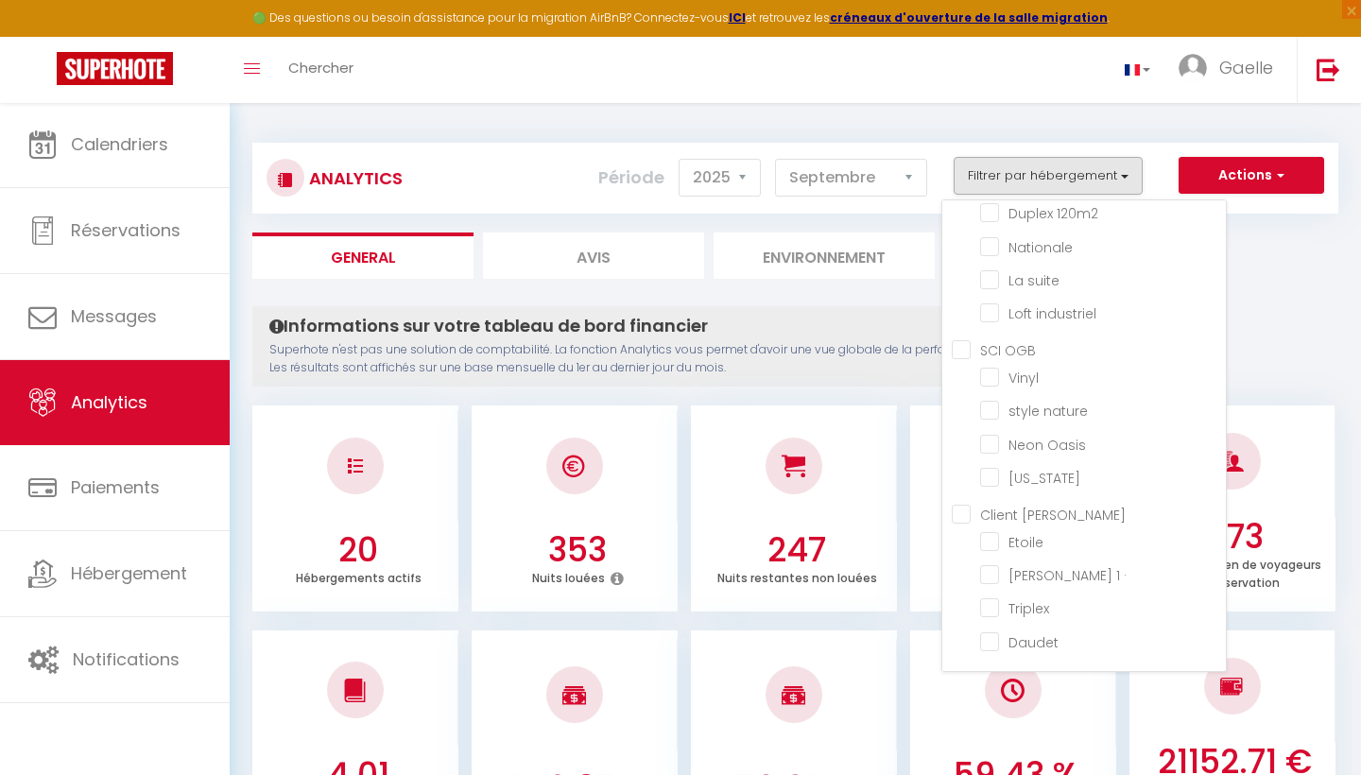
click at [965, 508] on Olivier "Client [PERSON_NAME]" at bounding box center [1089, 513] width 274 height 19
checkbox Olivier "true"
checkbox moderne "false"
checkbox Parking "false"
checkbox input "false"
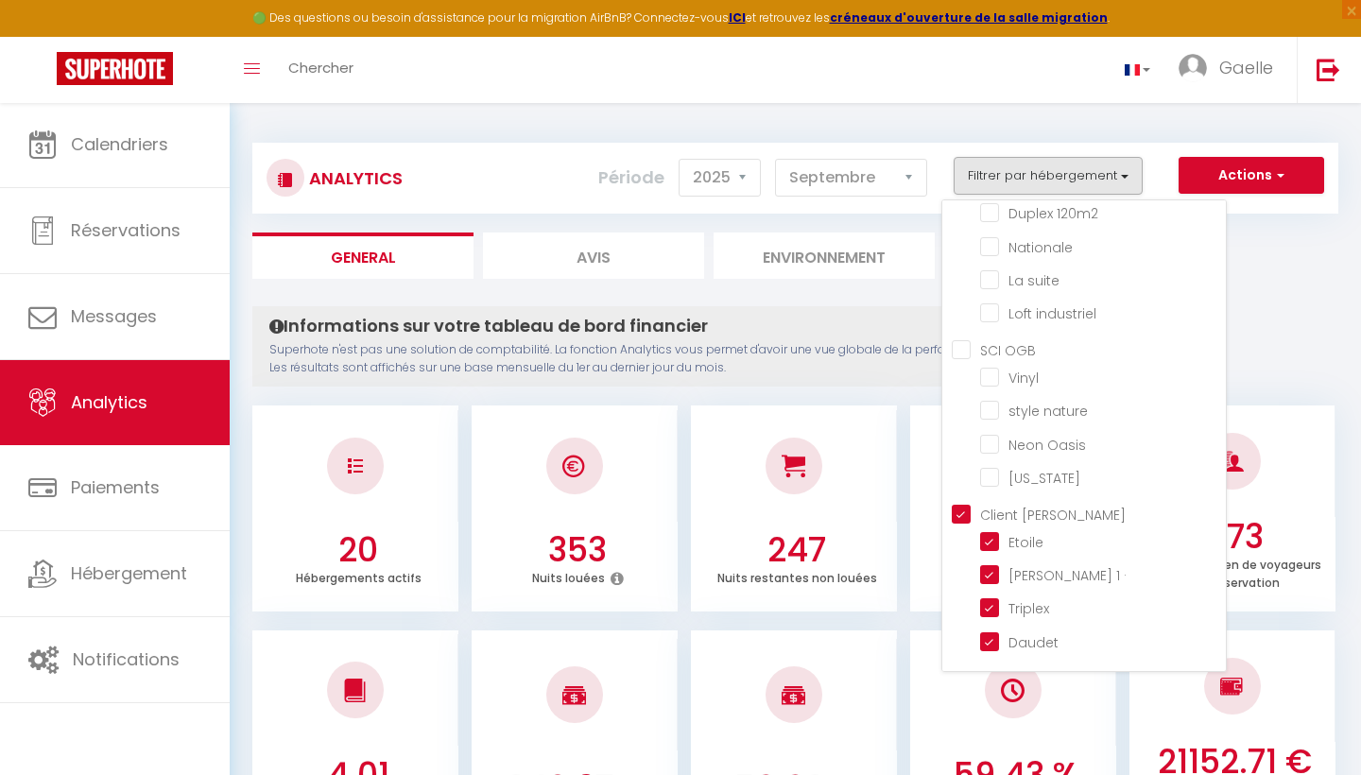
checkbox 1 "false"
checkbox input "false"
checkbox haut "false"
checkbox ocre "false"
checkbox input "false"
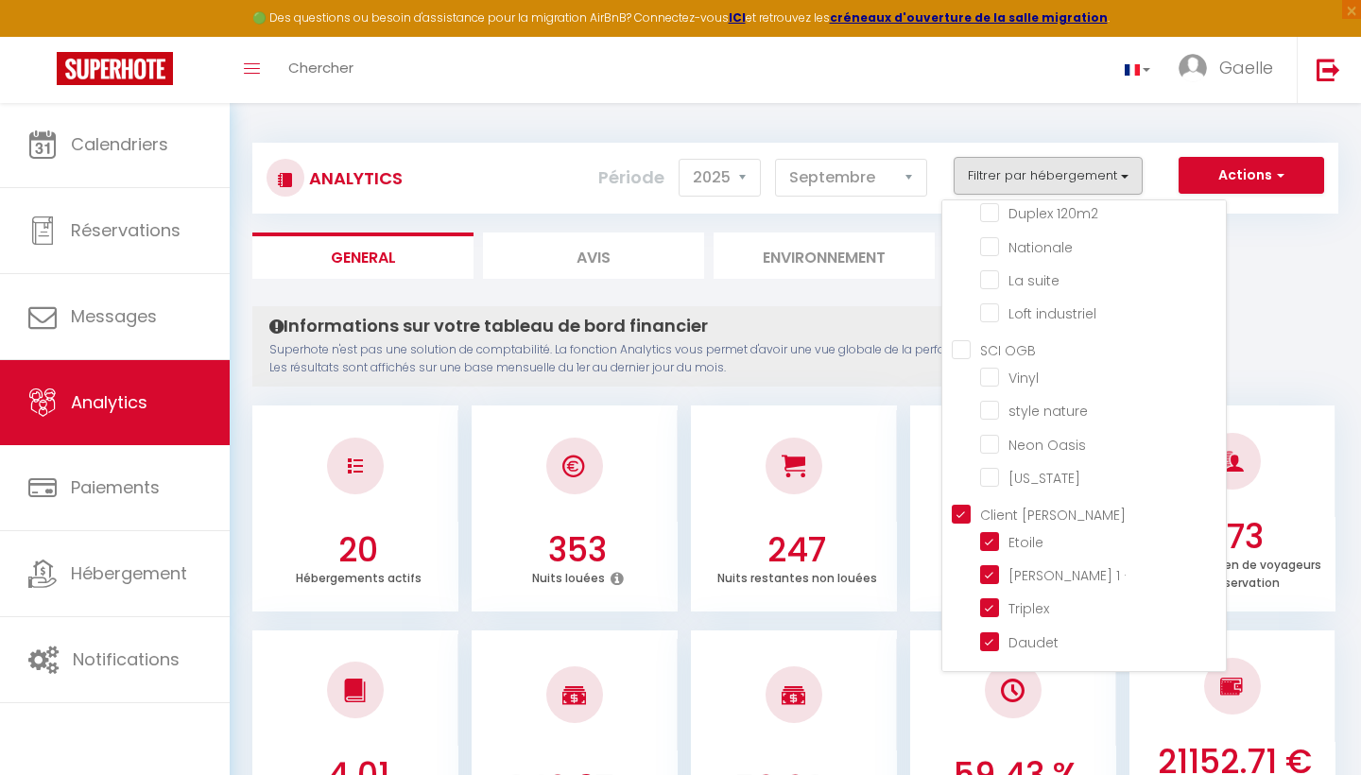
checkbox 120m2 "false"
checkbox input "false"
checkbox suite "false"
checkbox industriel "false"
checkbox input "false"
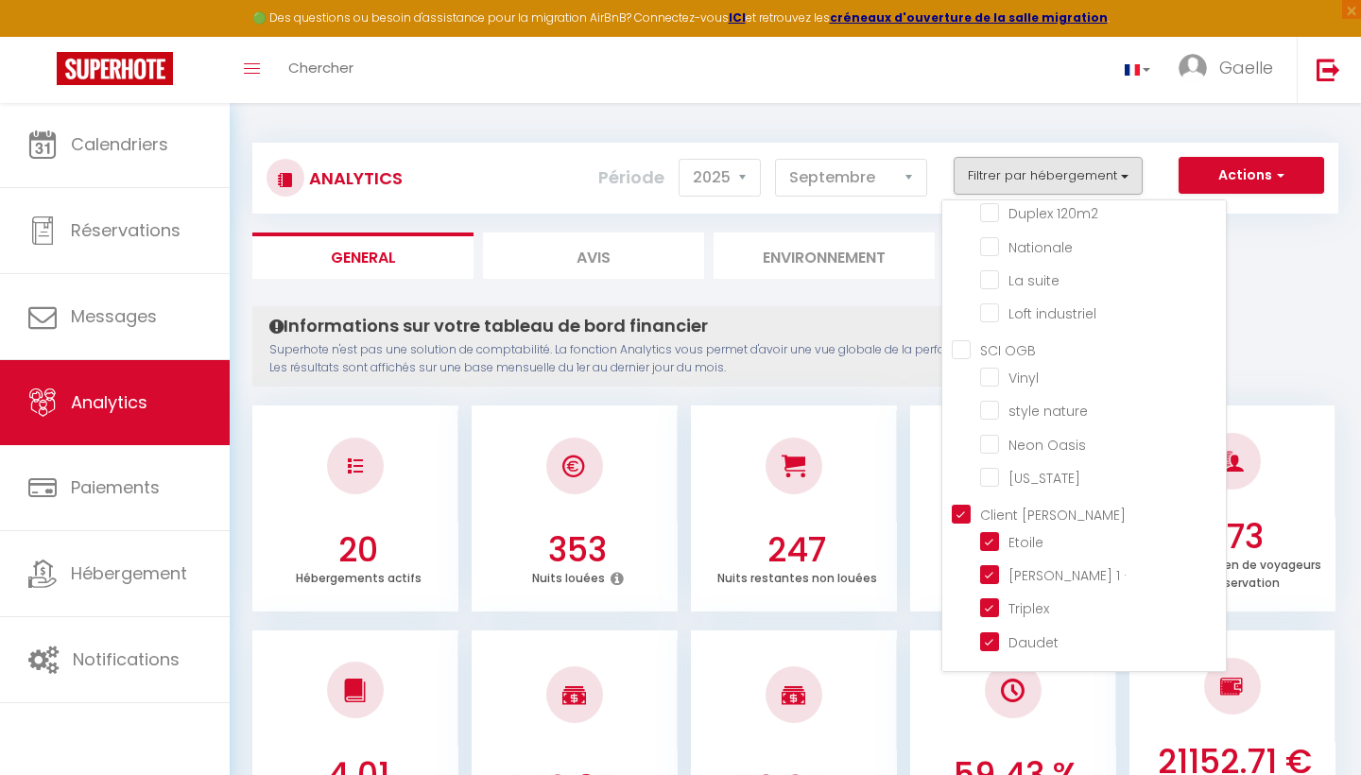
checkbox nature "false"
checkbox Oasis "false"
checkbox input "false"
checkbox input "true"
checkbox · "true"
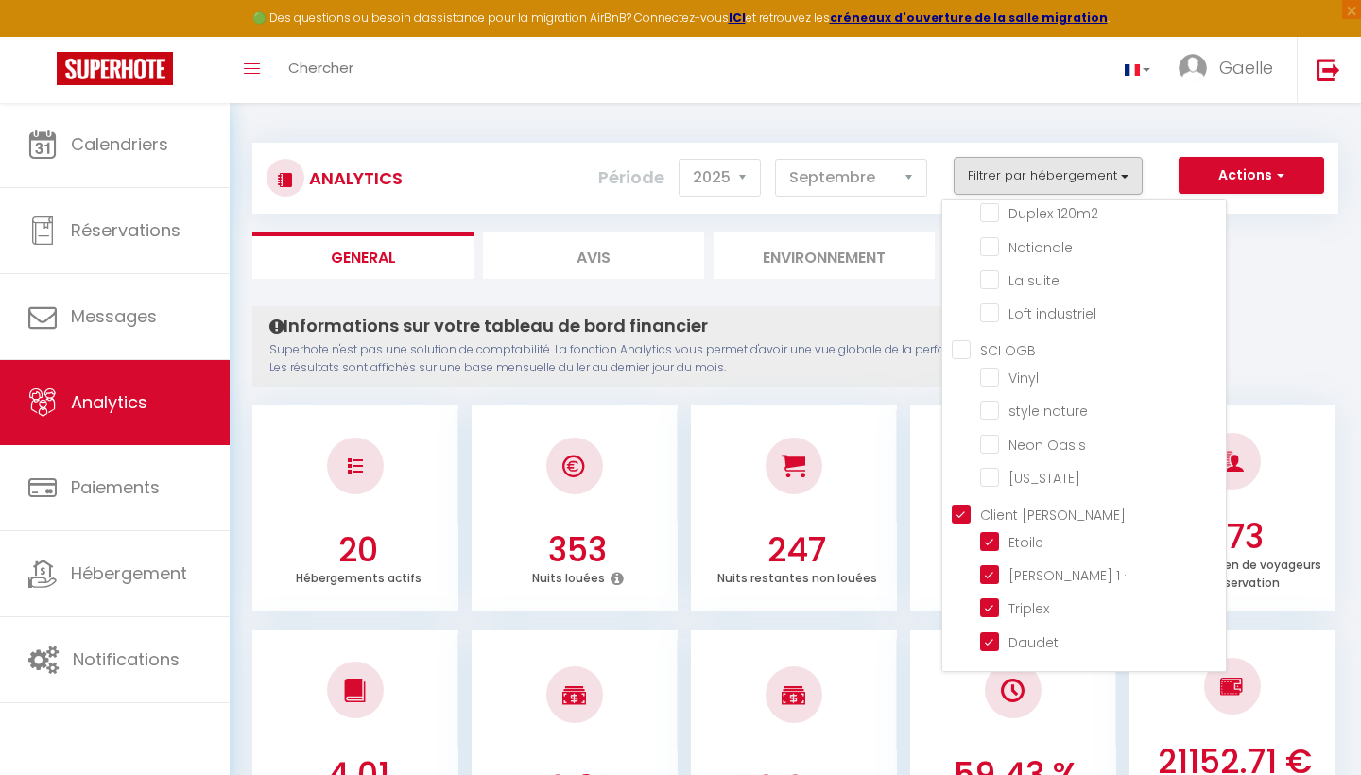
checkbox input "true"
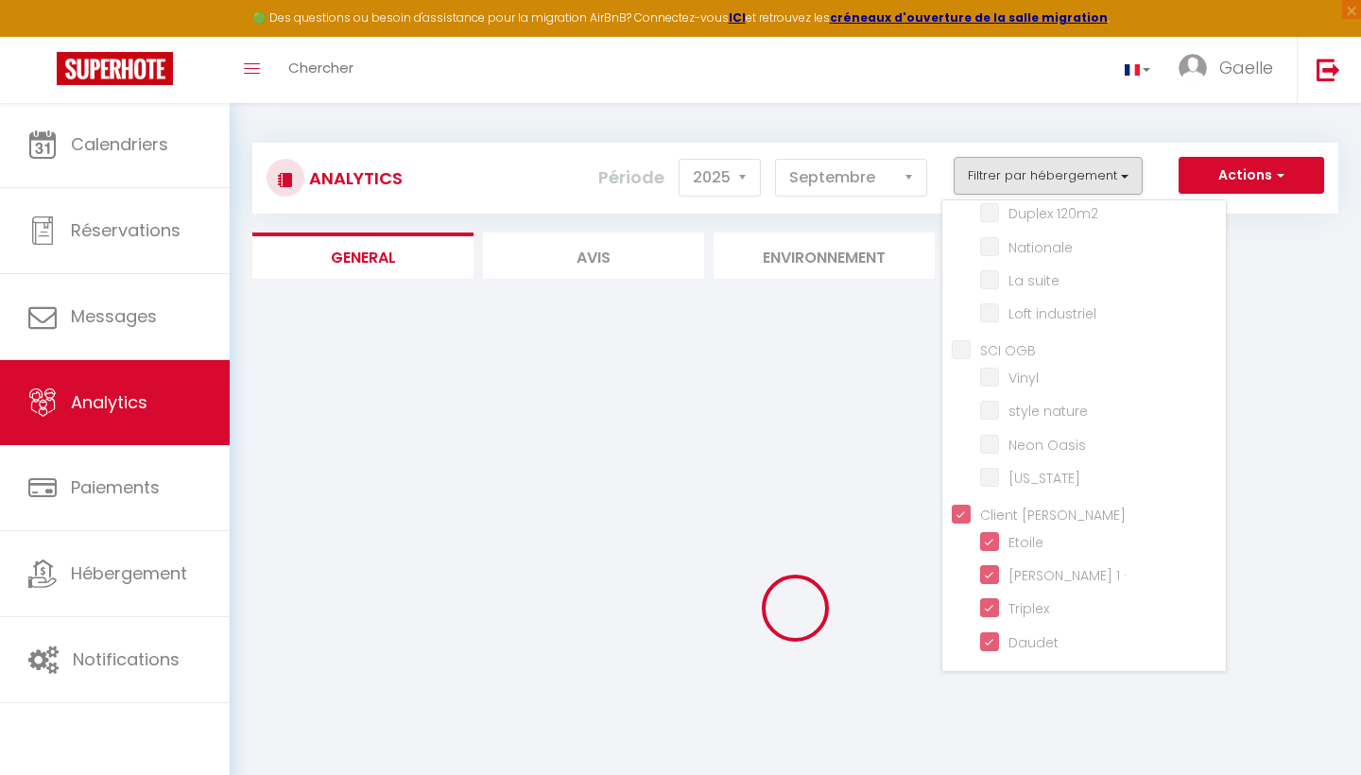
checkbox moderne "false"
checkbox Parking "false"
checkbox input "false"
checkbox 1 "false"
checkbox input "false"
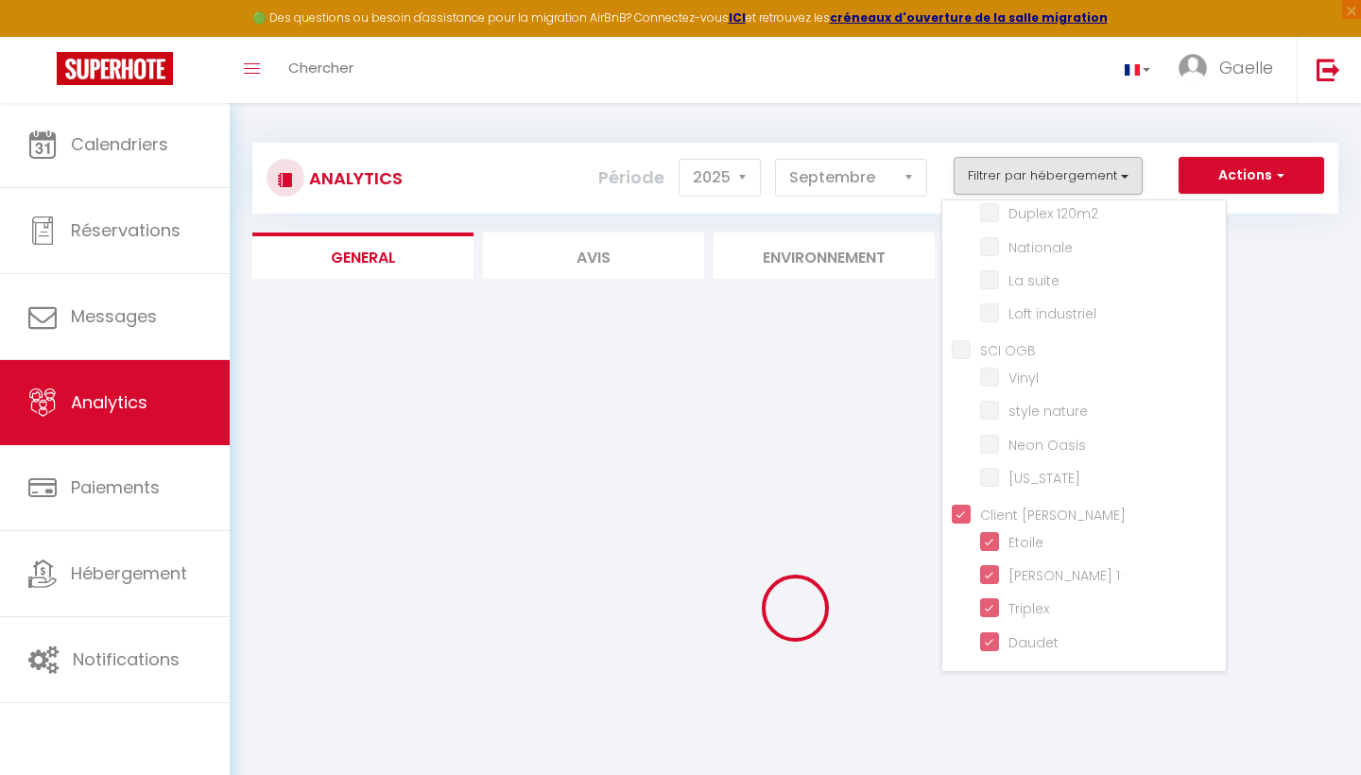
checkbox haut "false"
checkbox ocre "false"
checkbox input "false"
checkbox 120m2 "false"
checkbox input "false"
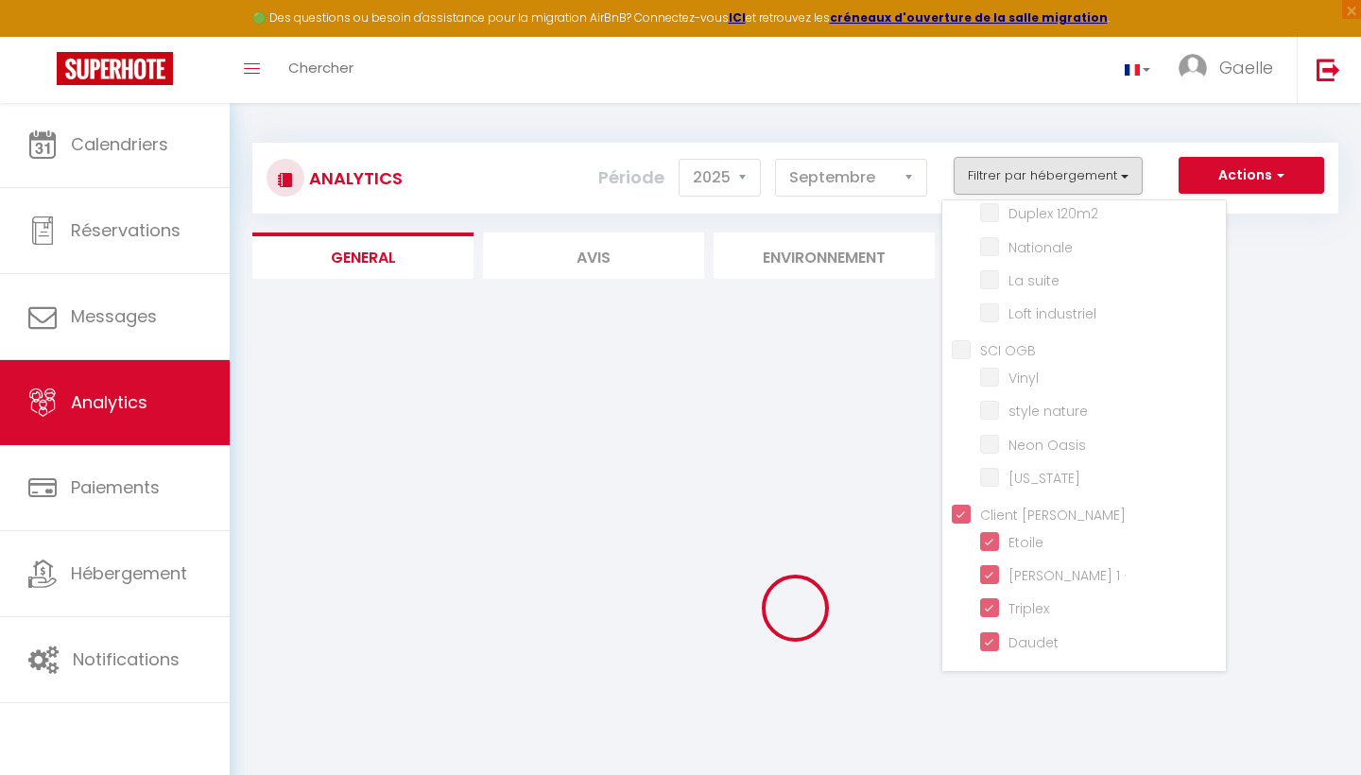
checkbox suite "false"
checkbox industriel "false"
checkbox input "false"
checkbox nature "false"
checkbox Oasis "false"
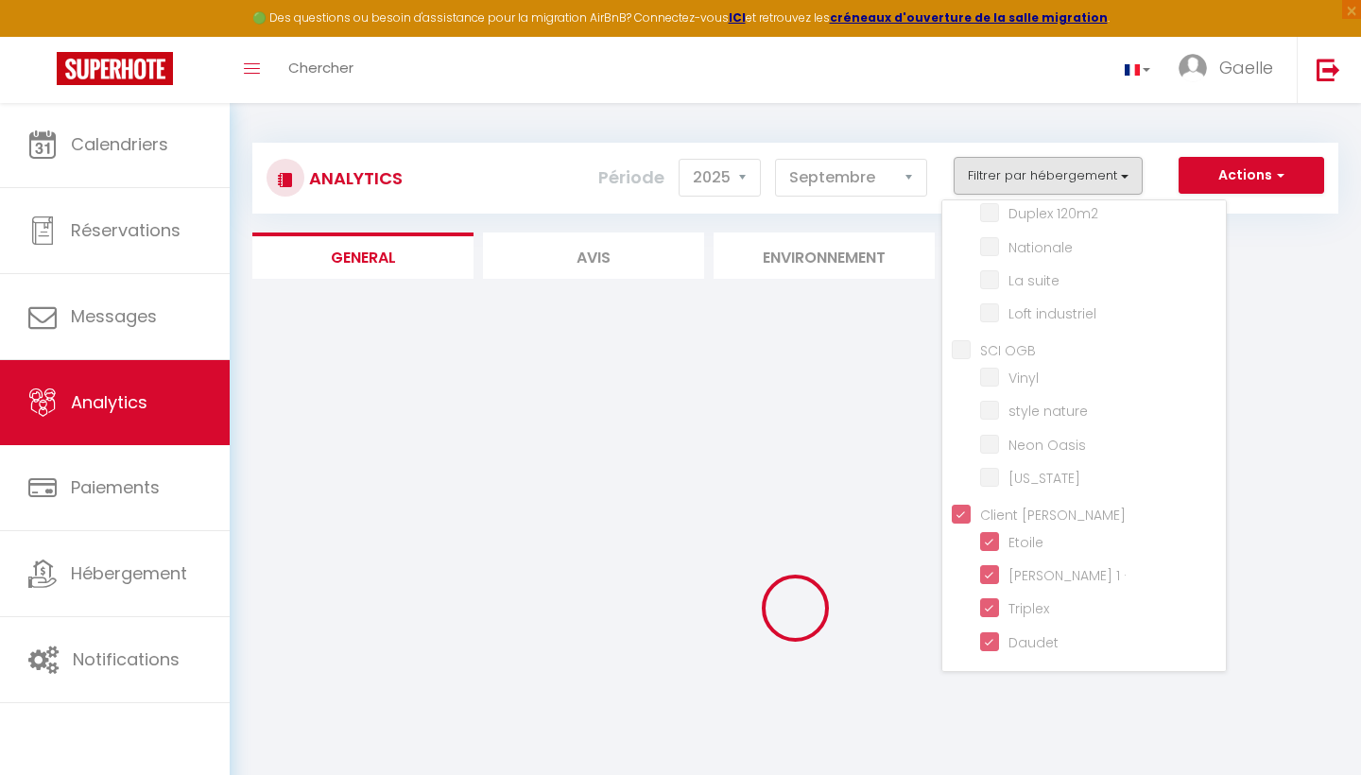
checkbox input "false"
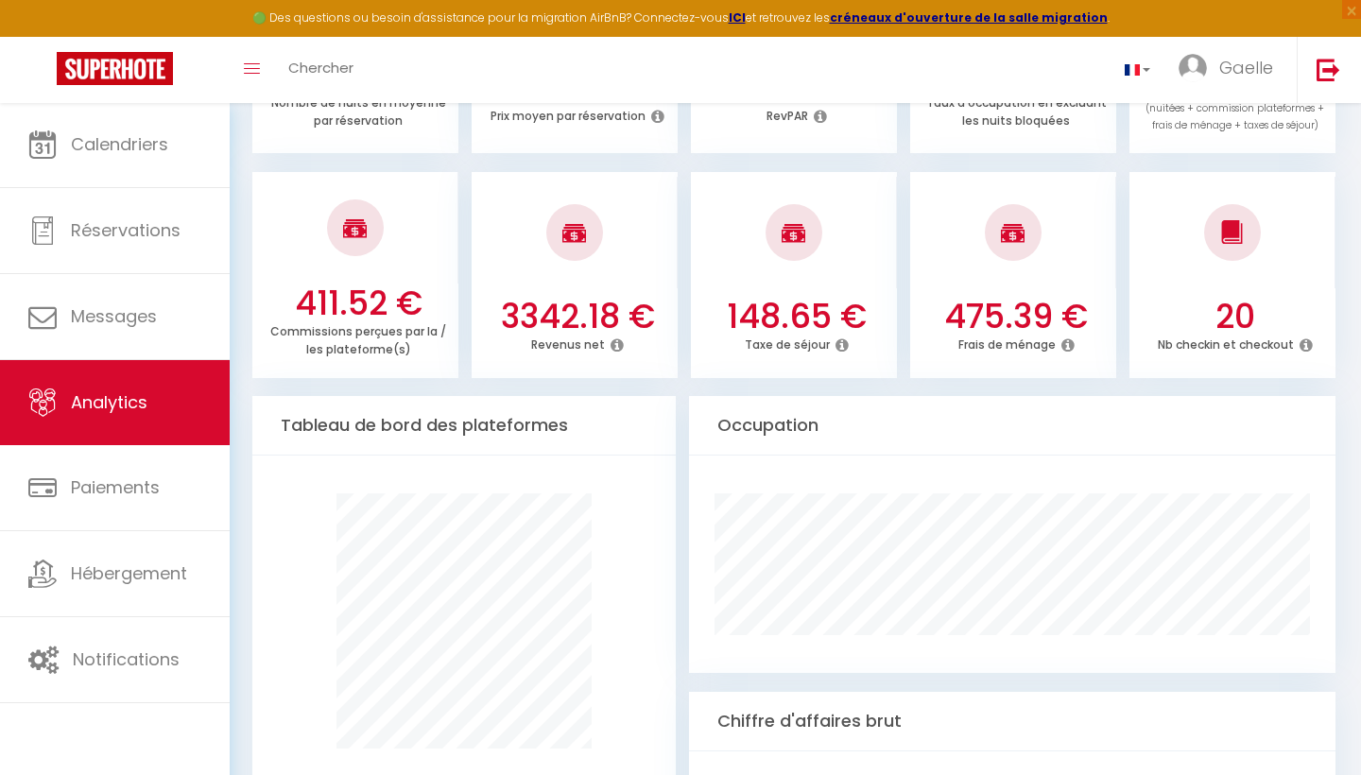
scroll to position [698, 0]
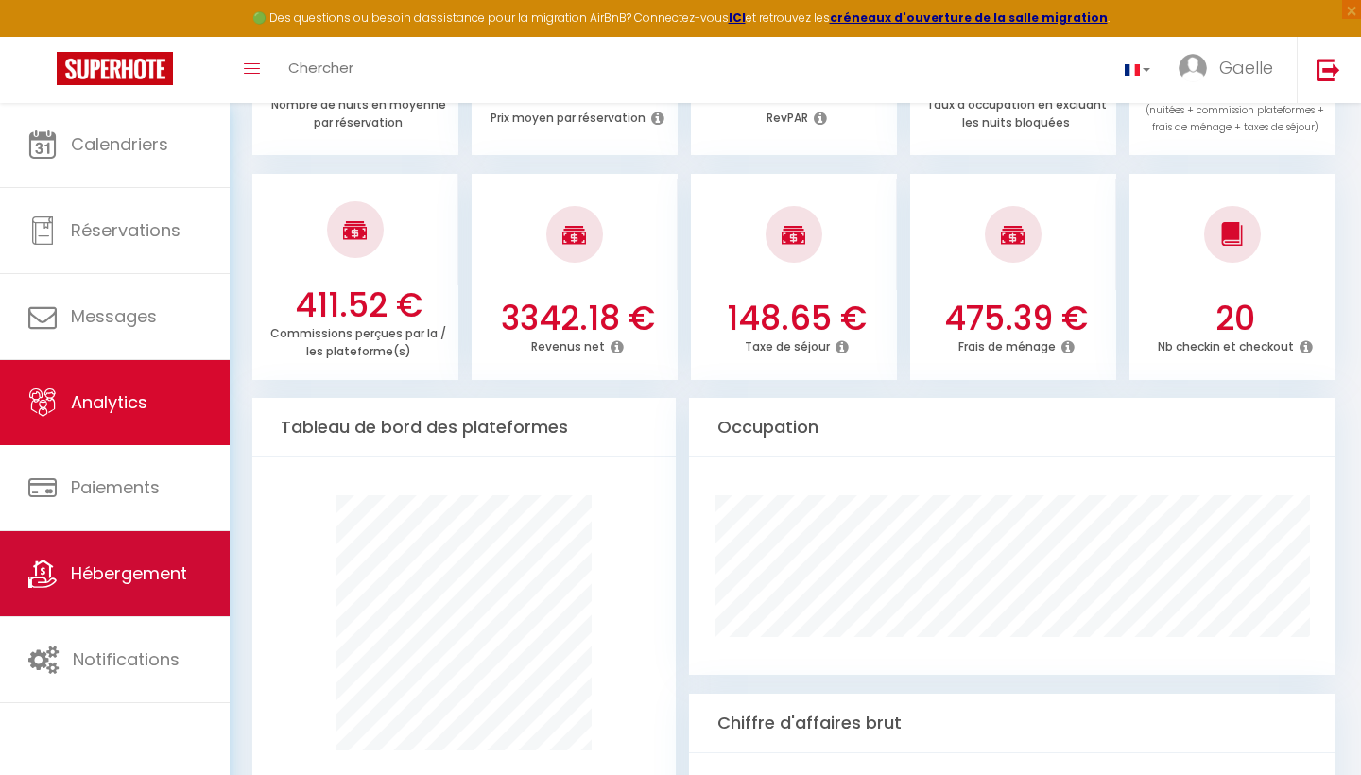
click at [120, 547] on link "Hébergement" at bounding box center [115, 573] width 230 height 85
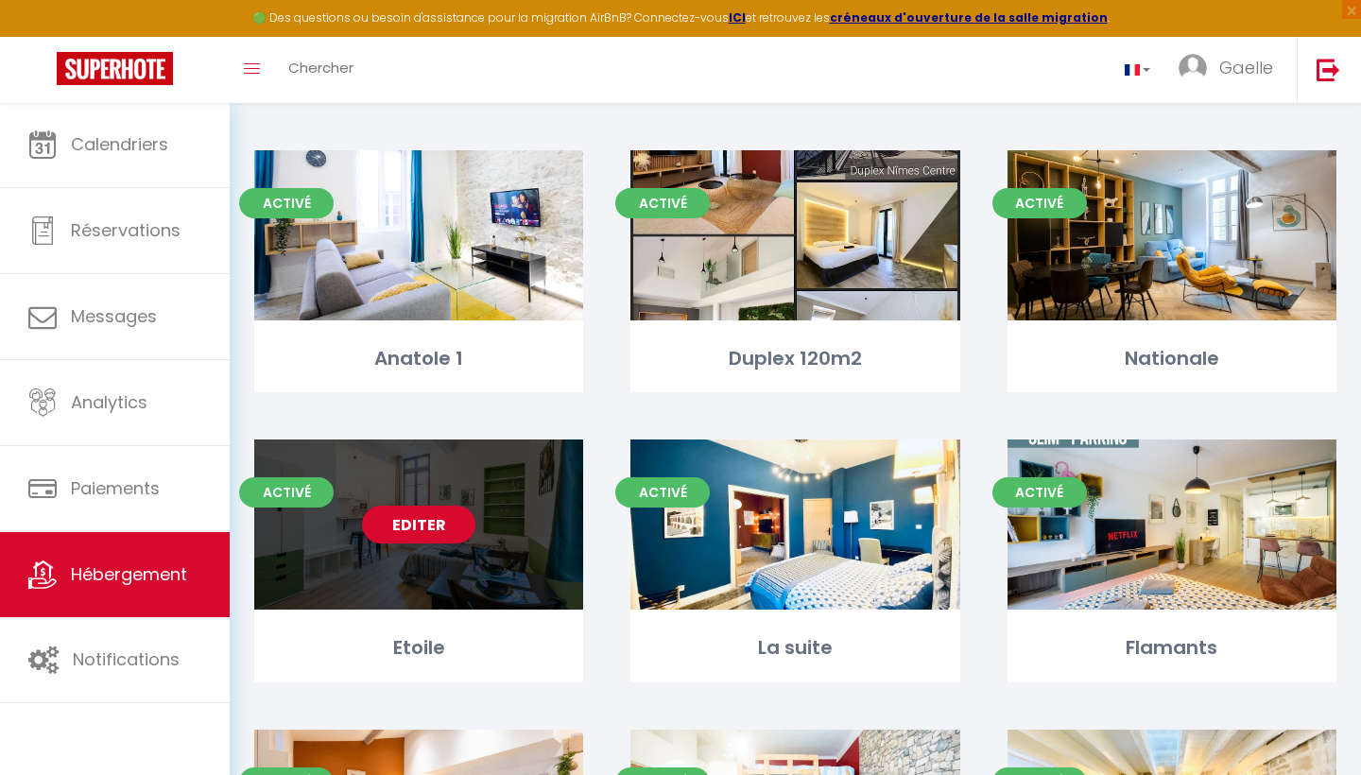
scroll to position [673, 0]
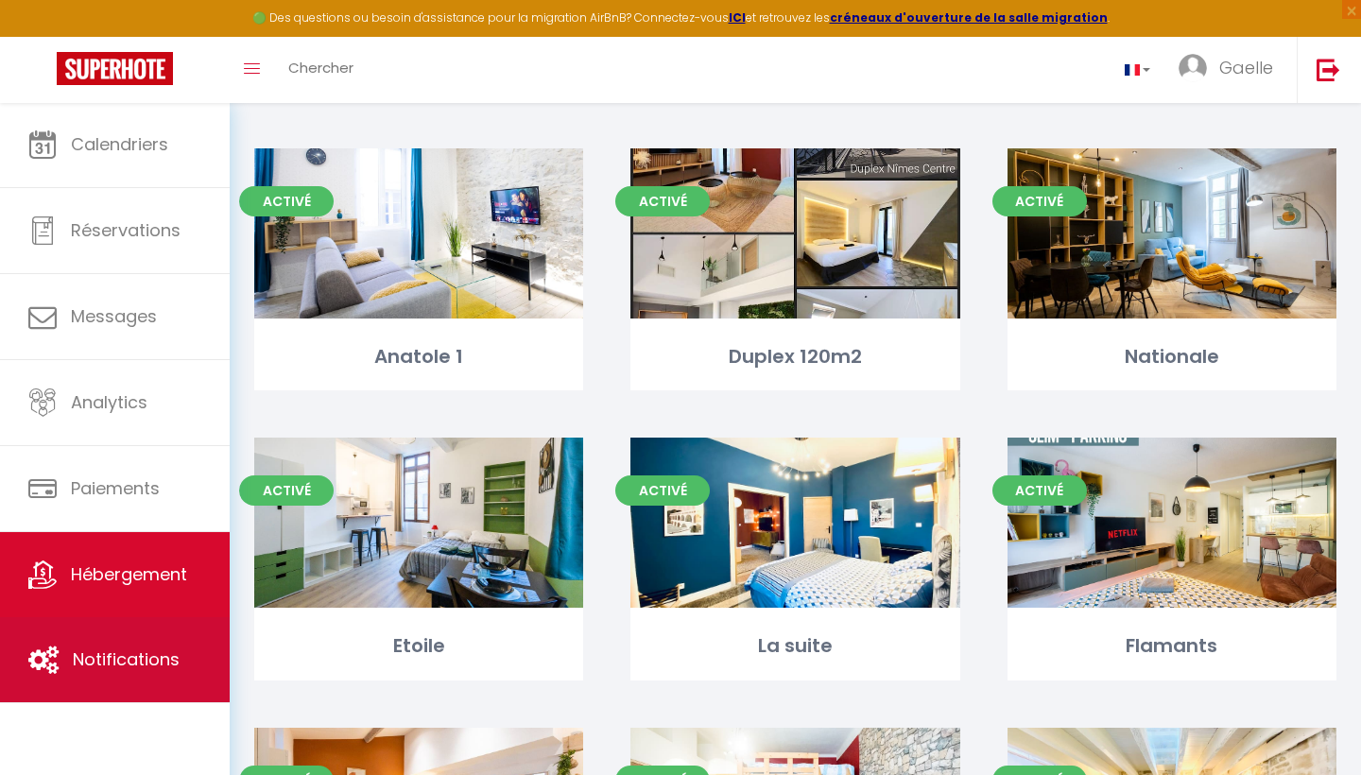
click at [101, 682] on link "Notifications" at bounding box center [115, 659] width 230 height 85
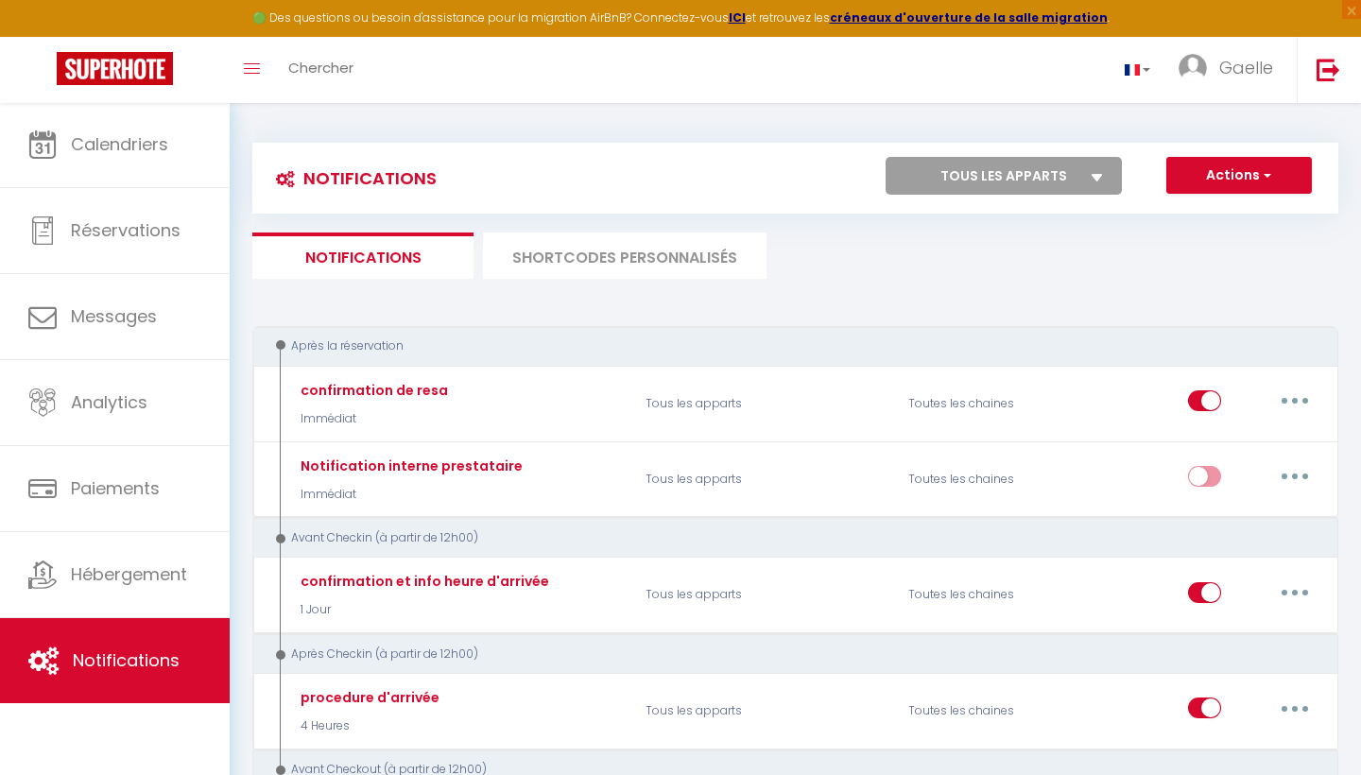
click at [552, 259] on li "SHORTCODES PERSONNALISÉS" at bounding box center [625, 255] width 284 height 46
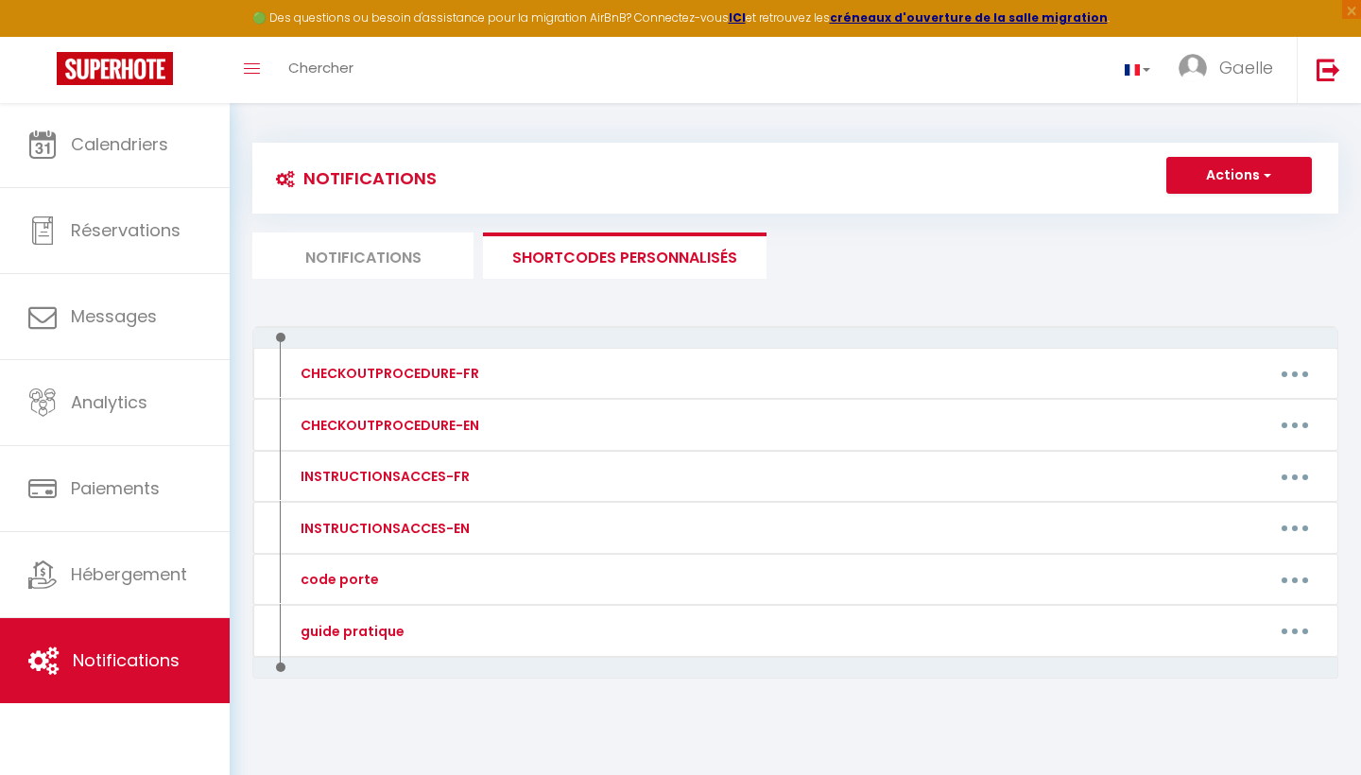
click at [354, 255] on li "Notifications" at bounding box center [362, 255] width 221 height 46
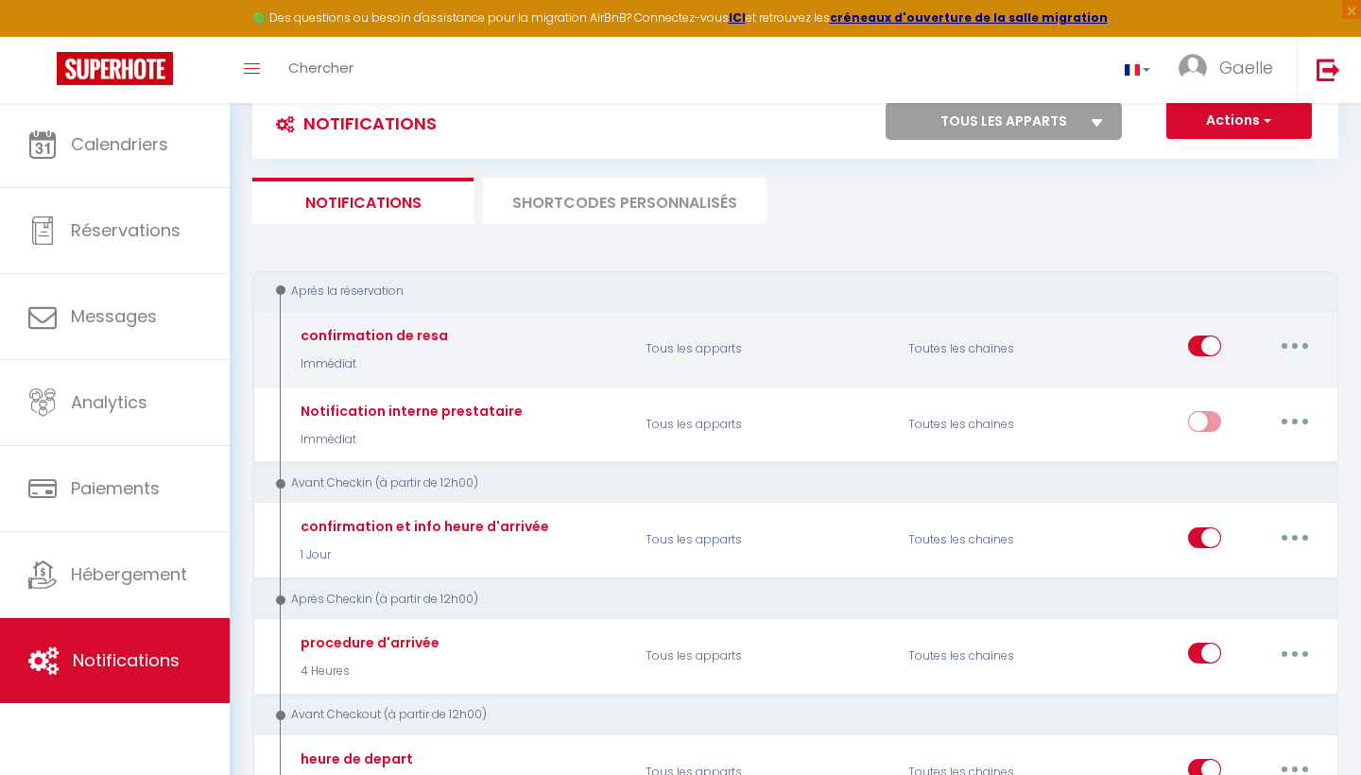
scroll to position [26, 0]
